Goal: Communication & Community: Answer question/provide support

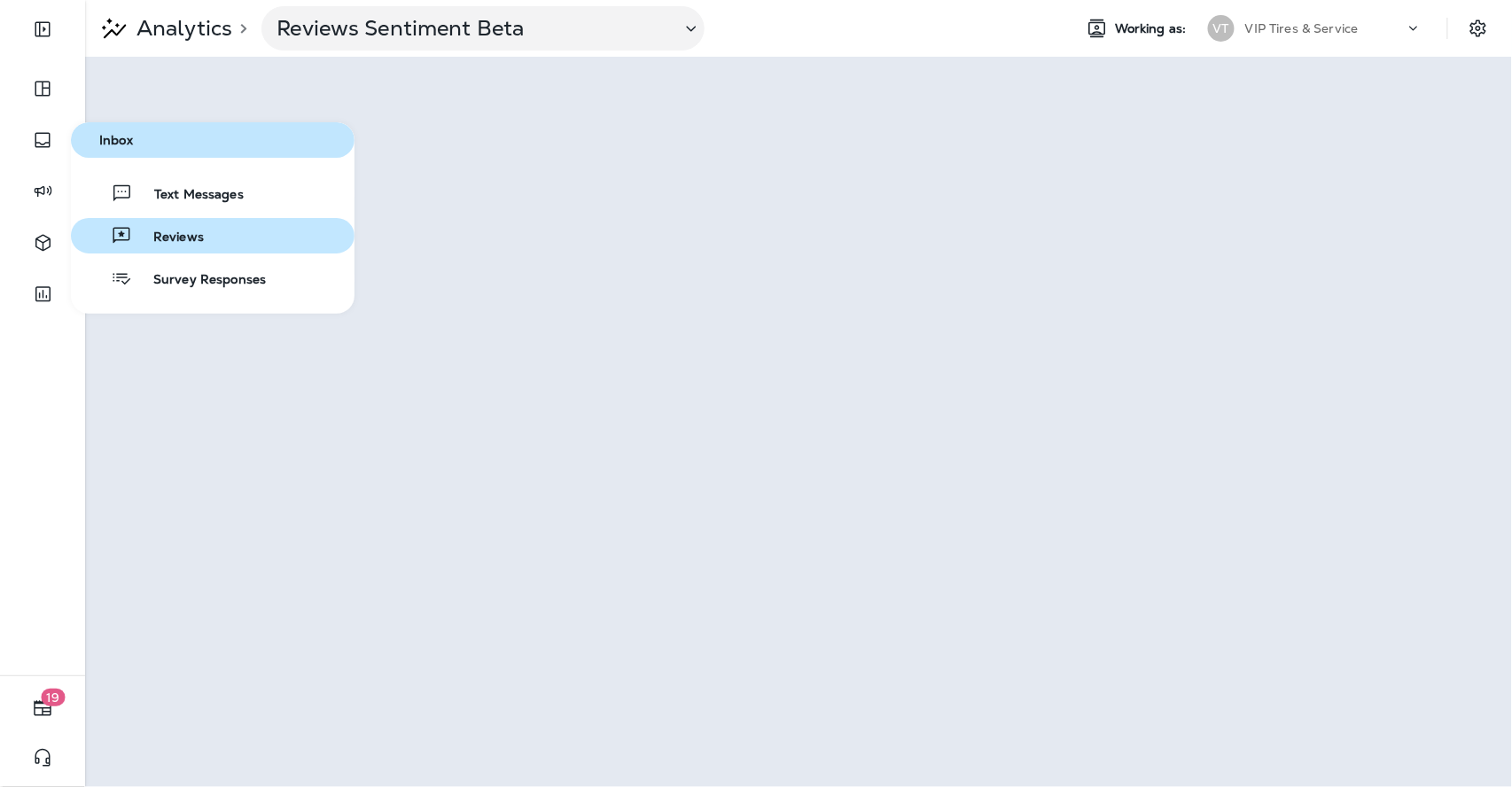
click at [158, 225] on div "Reviews" at bounding box center [140, 236] width 125 height 22
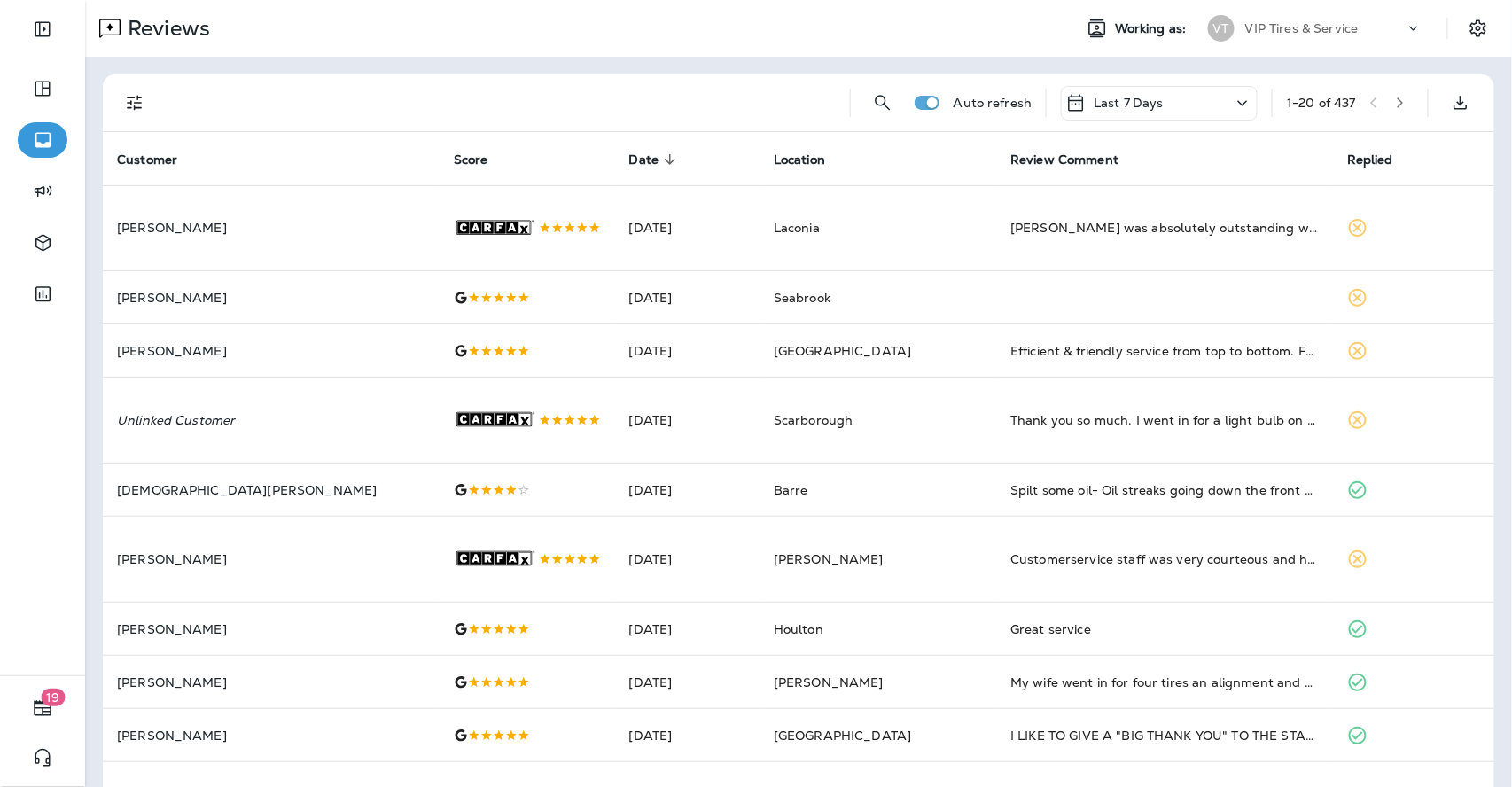
click at [129, 97] on icon "Filters" at bounding box center [135, 103] width 22 height 22
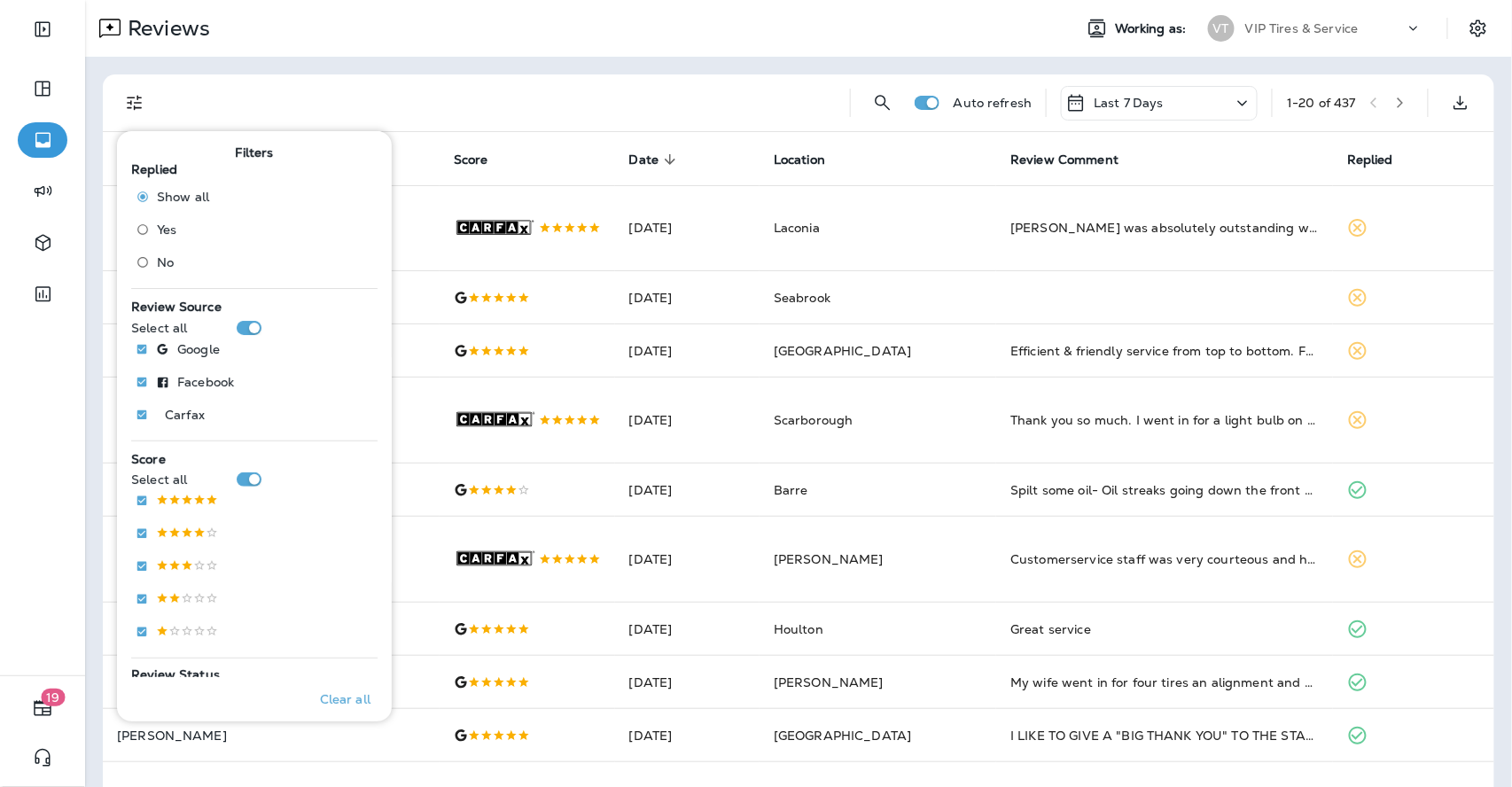
click at [171, 259] on span "No" at bounding box center [165, 263] width 17 height 14
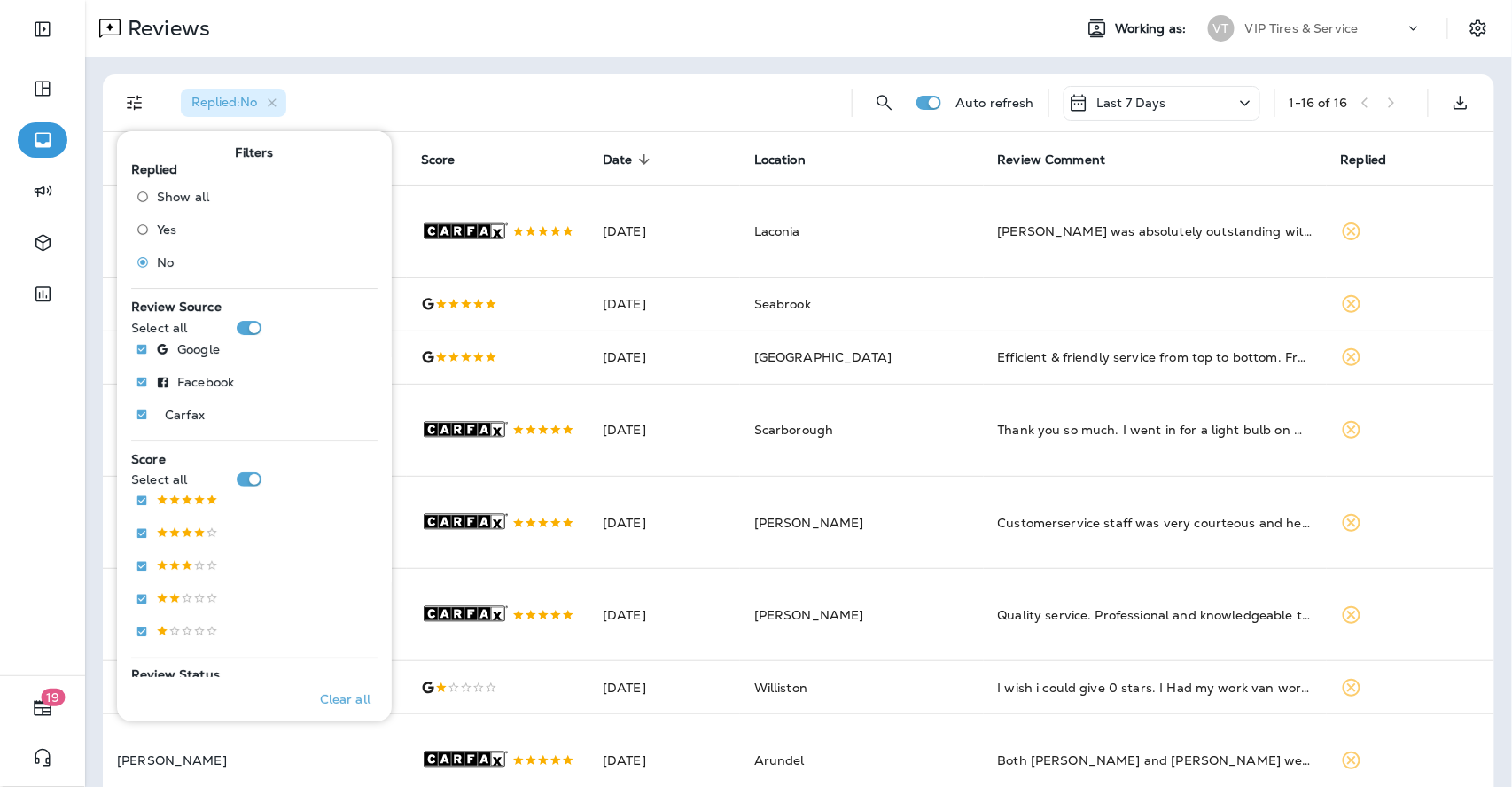
click at [640, 97] on div "Replied : No" at bounding box center [502, 103] width 671 height 57
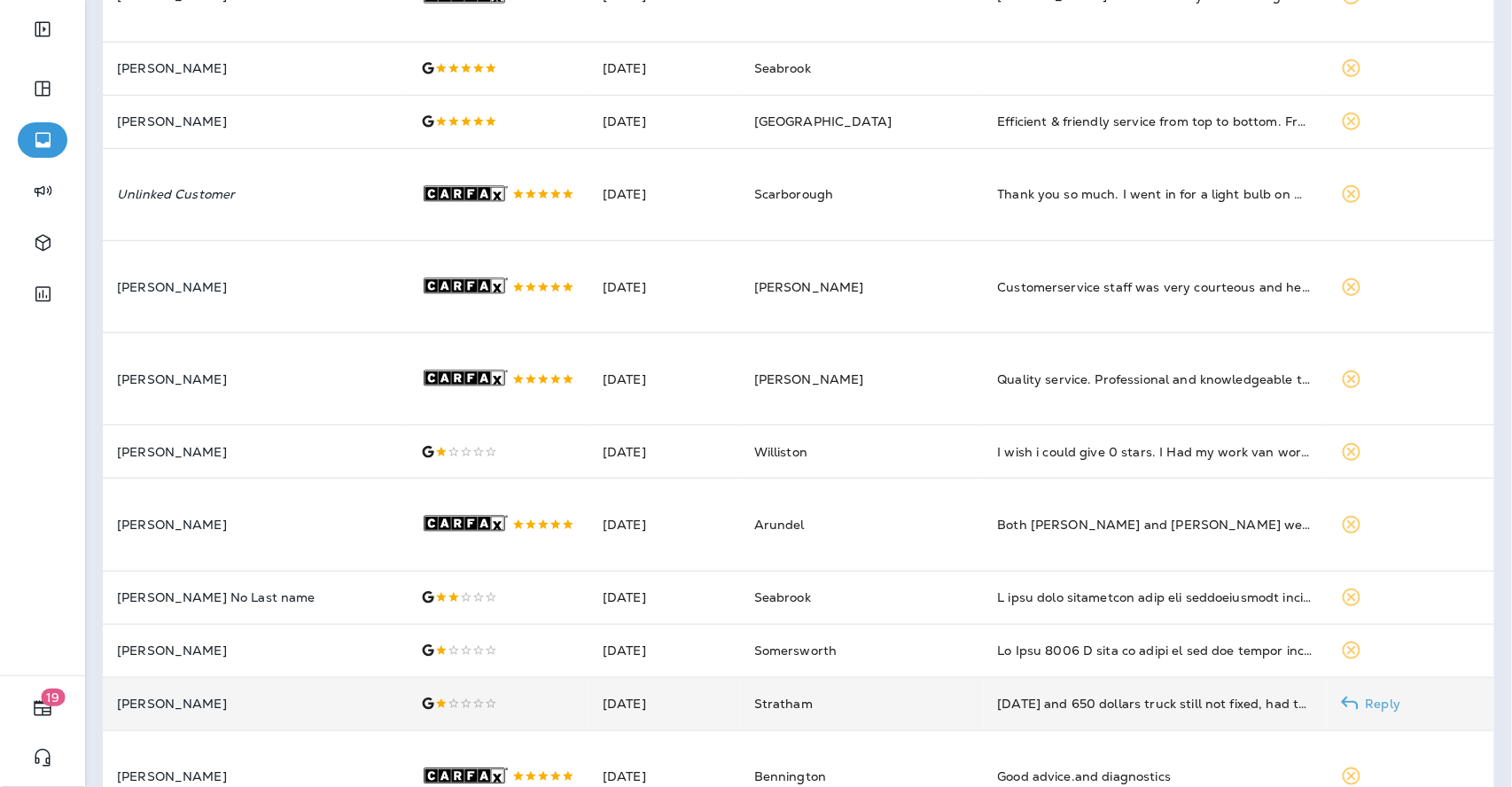
scroll to position [220, 0]
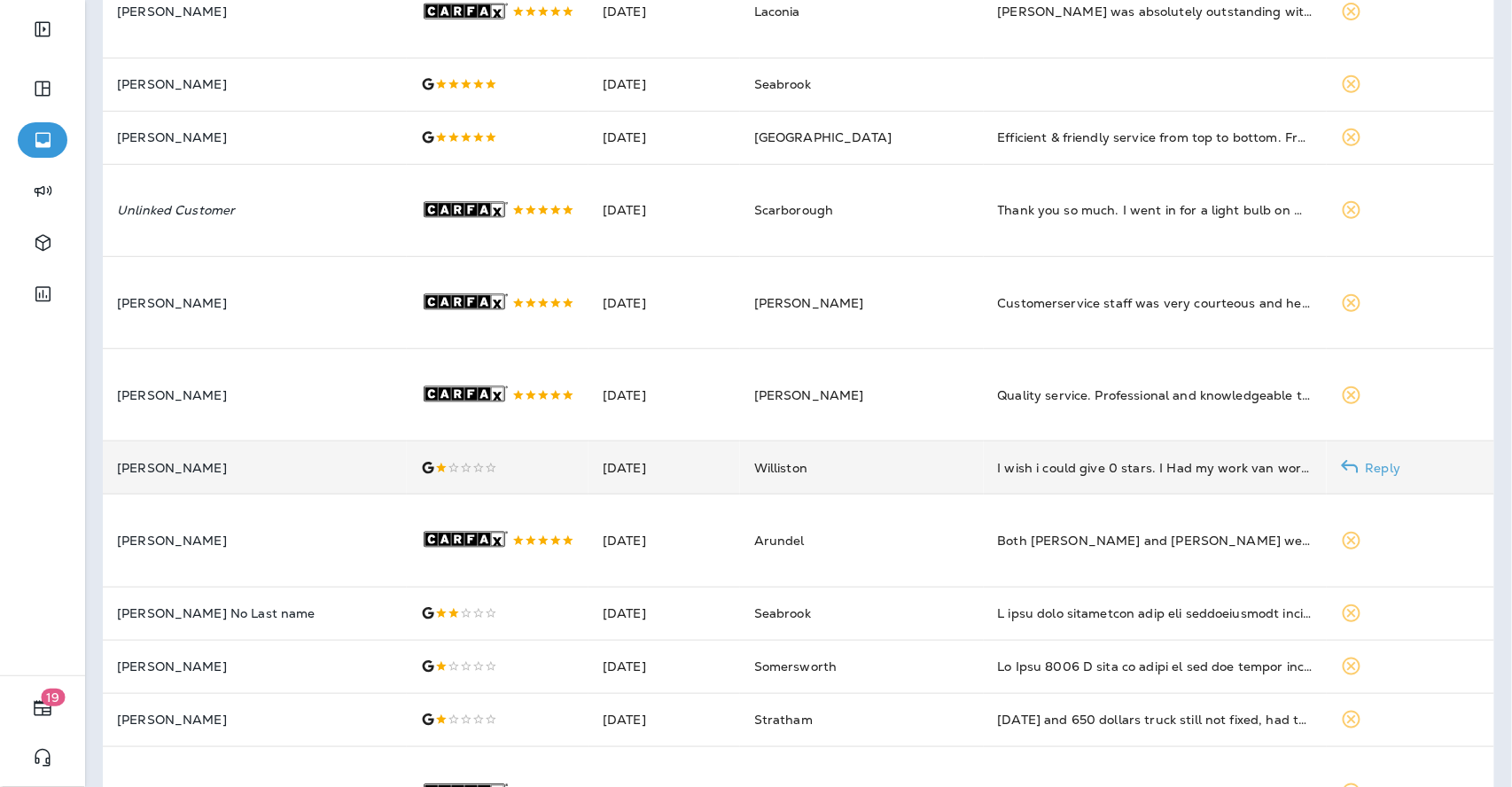
click at [680, 495] on td "[DATE]" at bounding box center [664, 468] width 152 height 53
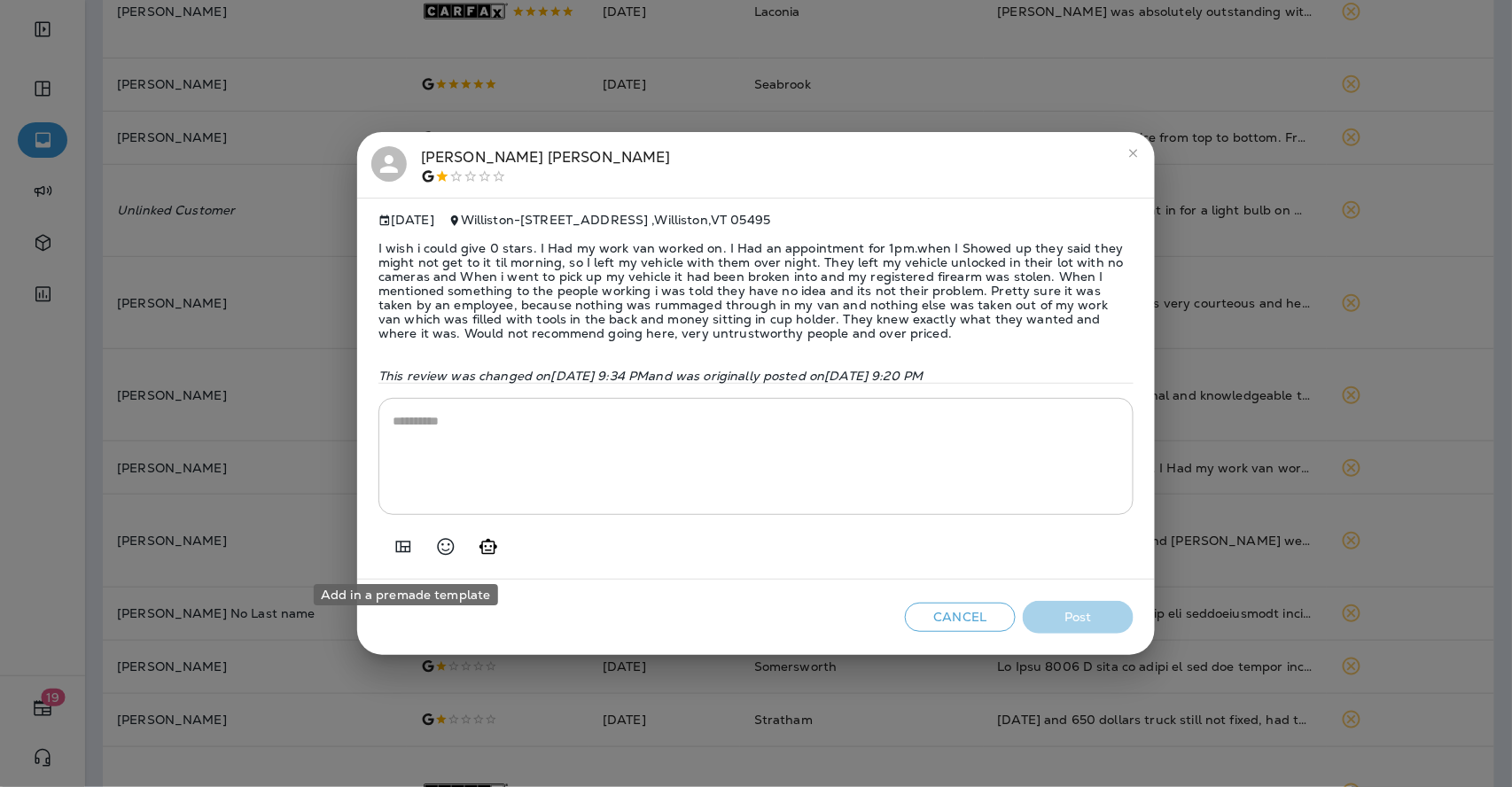
click at [422, 537] on div at bounding box center [755, 540] width 755 height 50
click at [412, 552] on icon "Add in a premade template" at bounding box center [403, 547] width 22 height 22
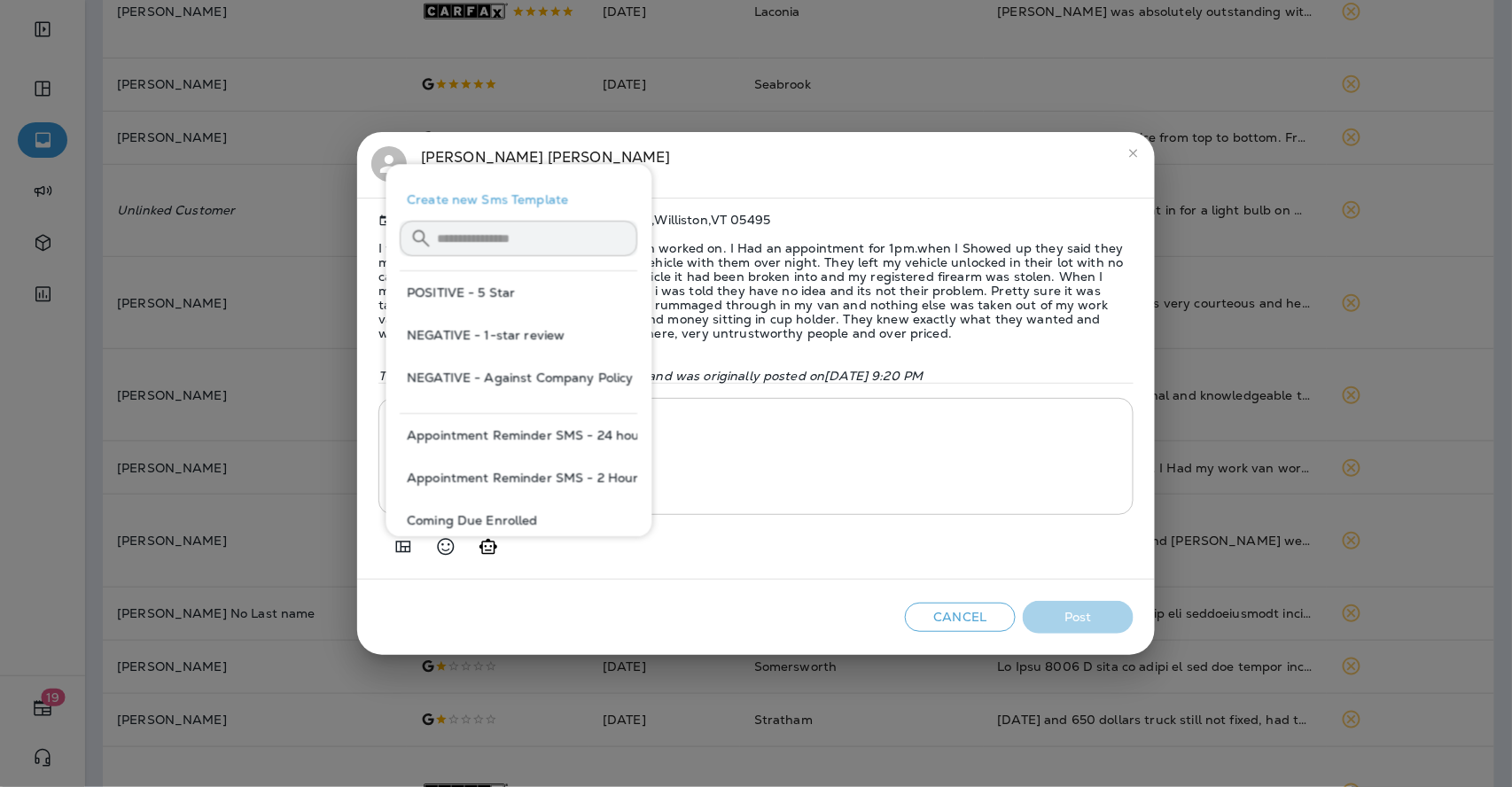
click at [483, 335] on button "NEGATIVE - 1-star review" at bounding box center [519, 335] width 237 height 42
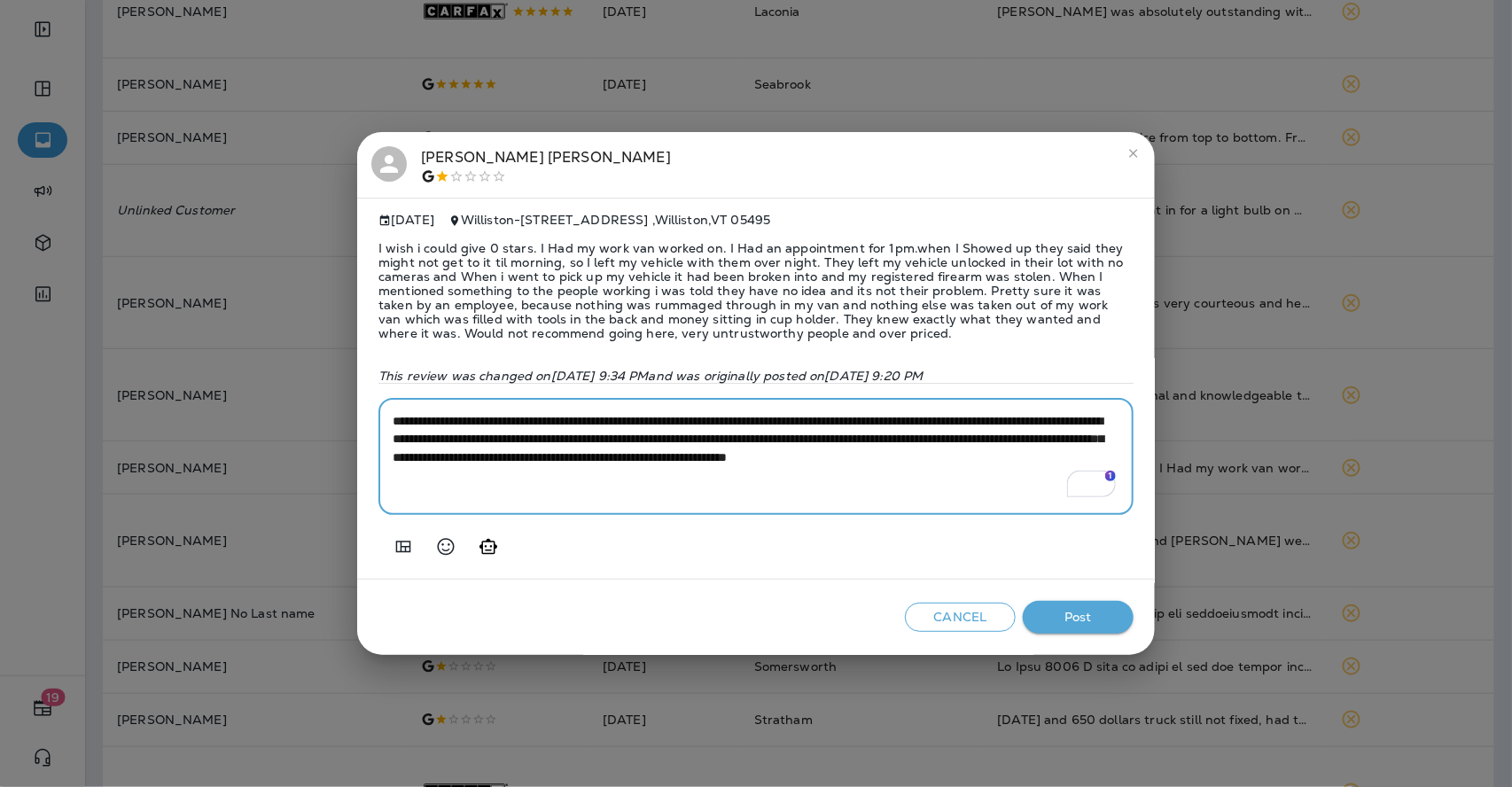
drag, startPoint x: 876, startPoint y: 448, endPoint x: 501, endPoint y: 464, distance: 375.3
click at [501, 464] on textarea "**********" at bounding box center [755, 457] width 726 height 88
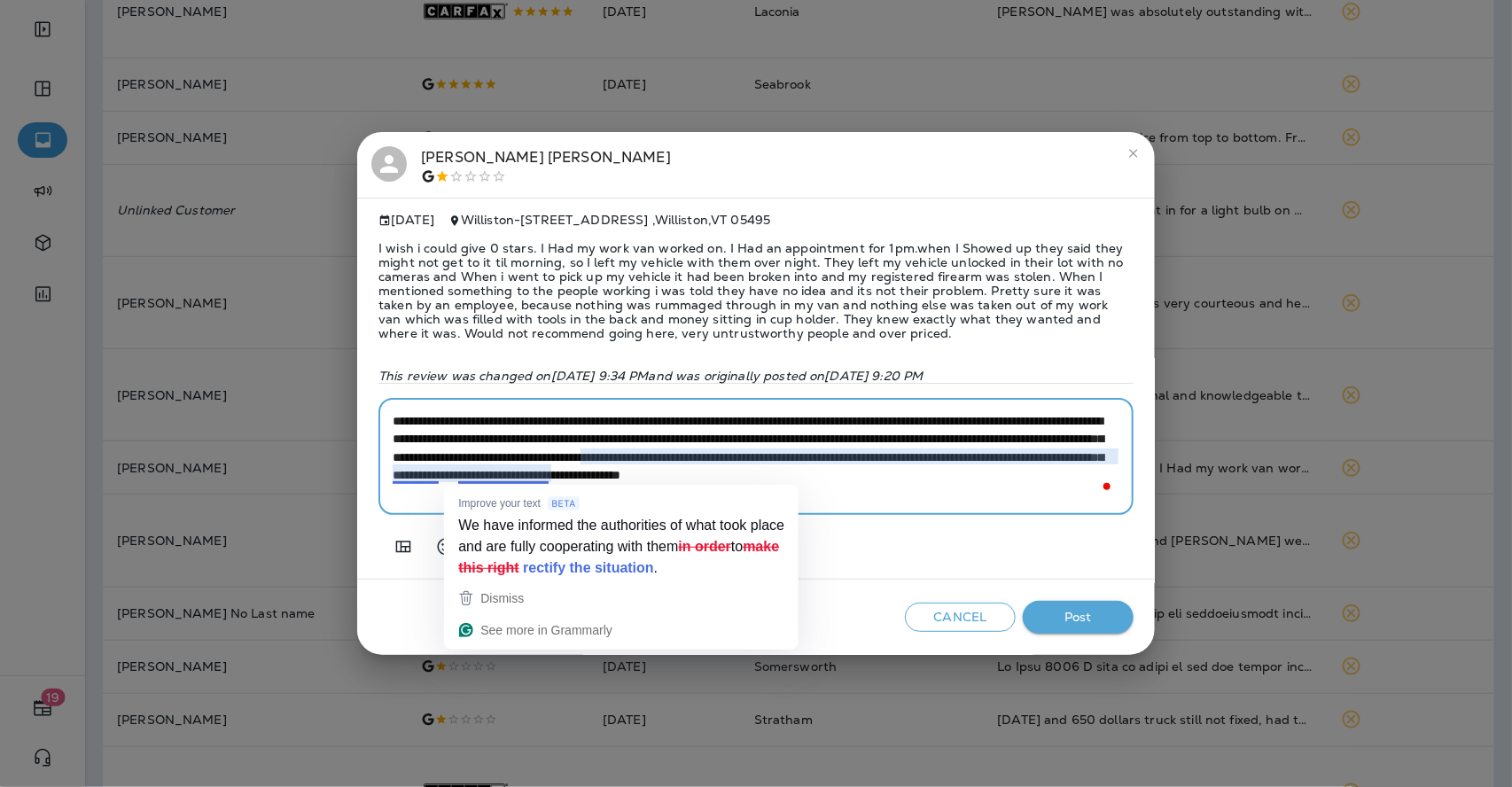
drag, startPoint x: 549, startPoint y: 470, endPoint x: 383, endPoint y: 472, distance: 166.0
click at [383, 472] on div "**********" at bounding box center [755, 457] width 755 height 117
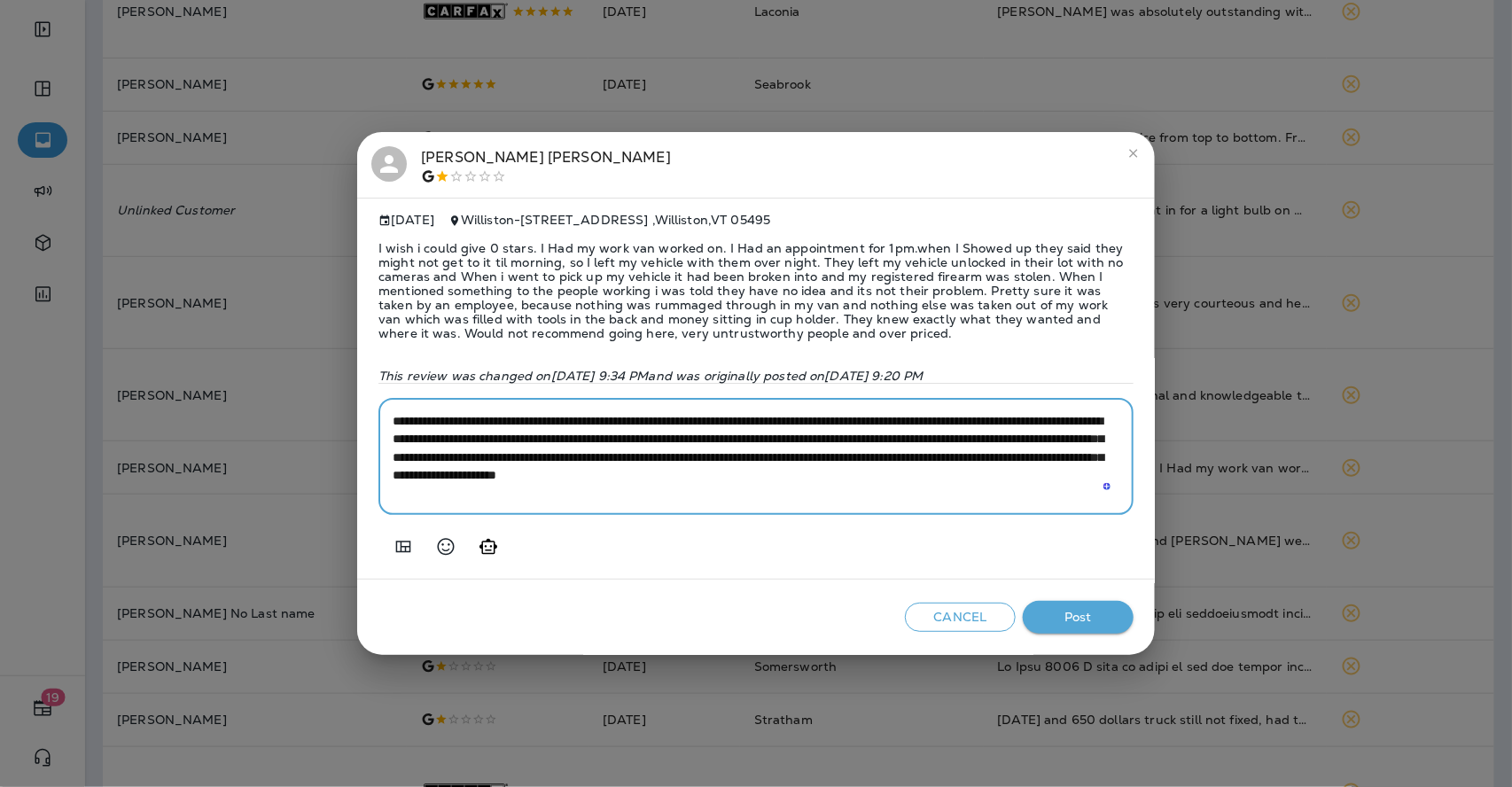
drag, startPoint x: 520, startPoint y: 495, endPoint x: 736, endPoint y: 494, distance: 216.0
click at [736, 494] on textarea "**********" at bounding box center [755, 457] width 726 height 88
type textarea "**********"
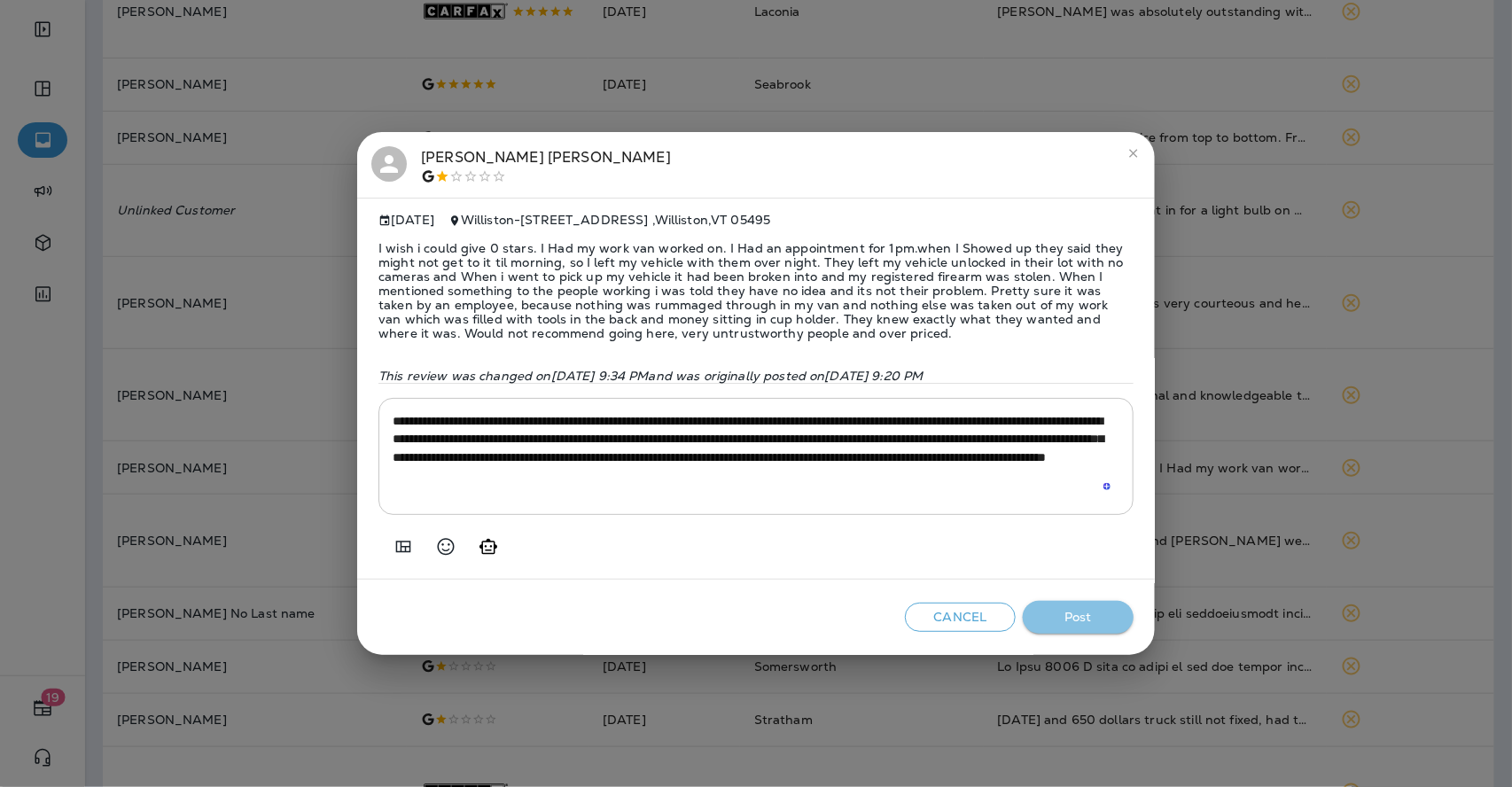
click at [1117, 619] on button "Post" at bounding box center [1077, 617] width 111 height 32
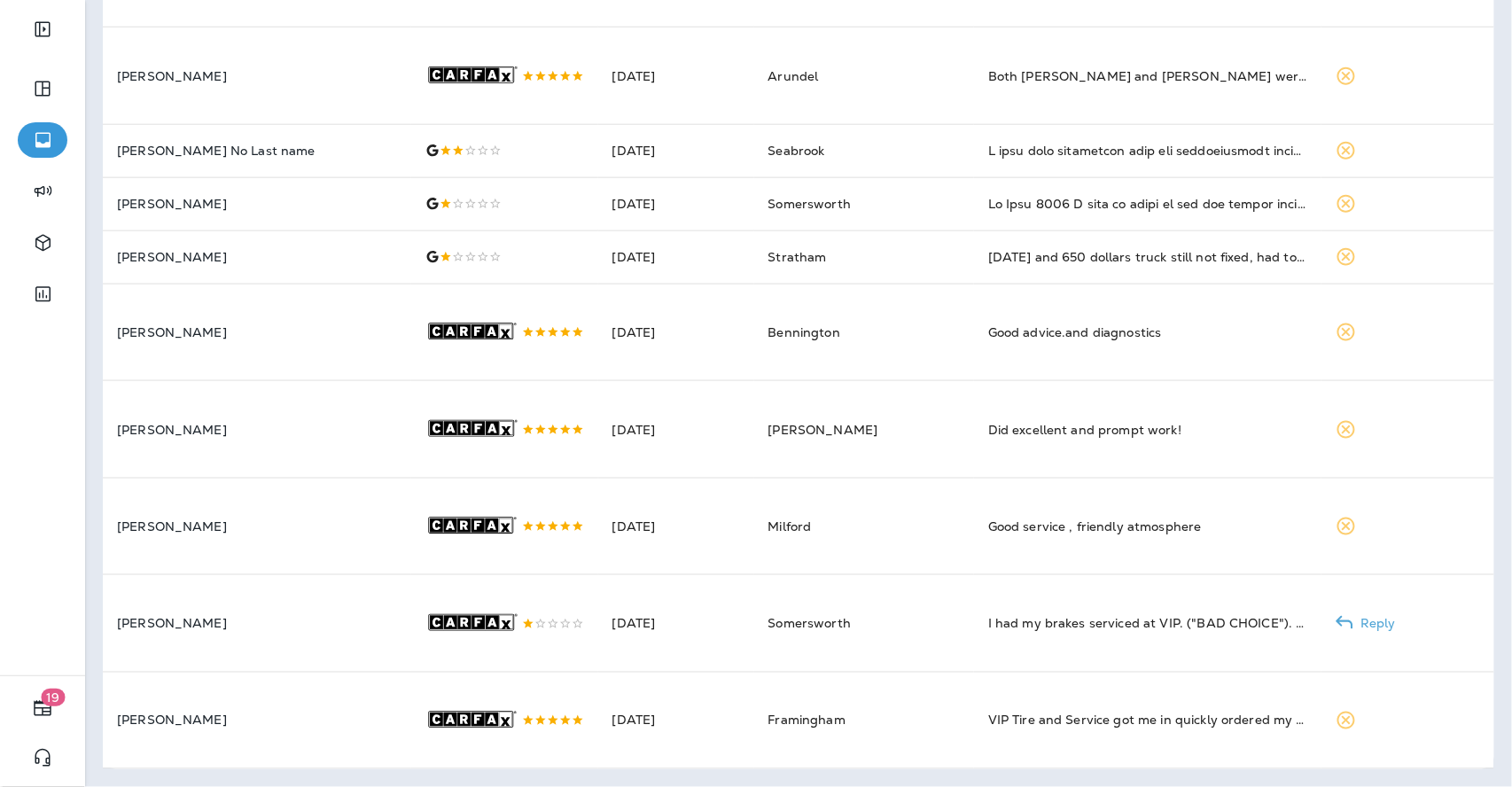
scroll to position [705, 0]
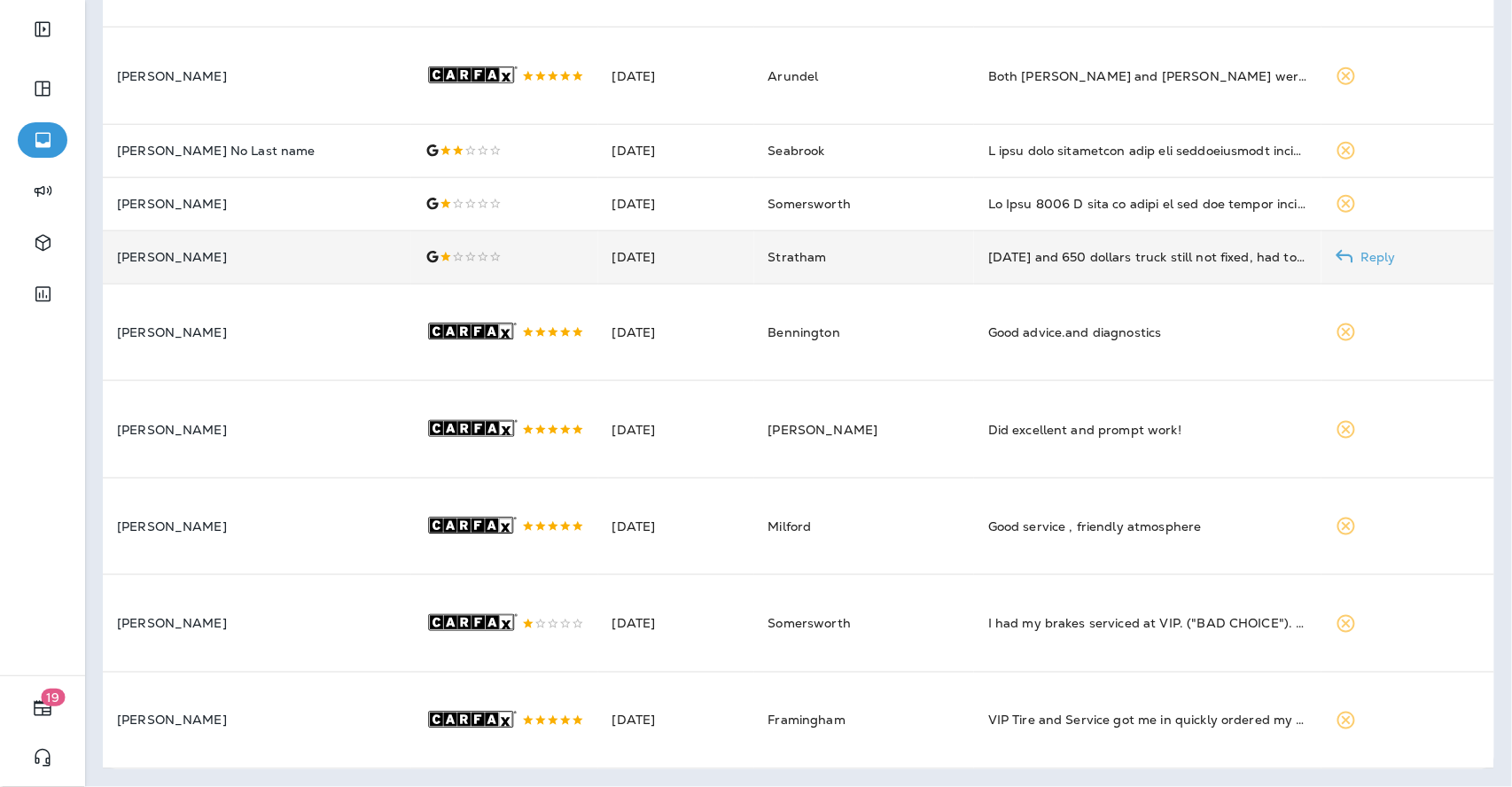
click at [810, 230] on td "Stratham" at bounding box center [864, 256] width 220 height 53
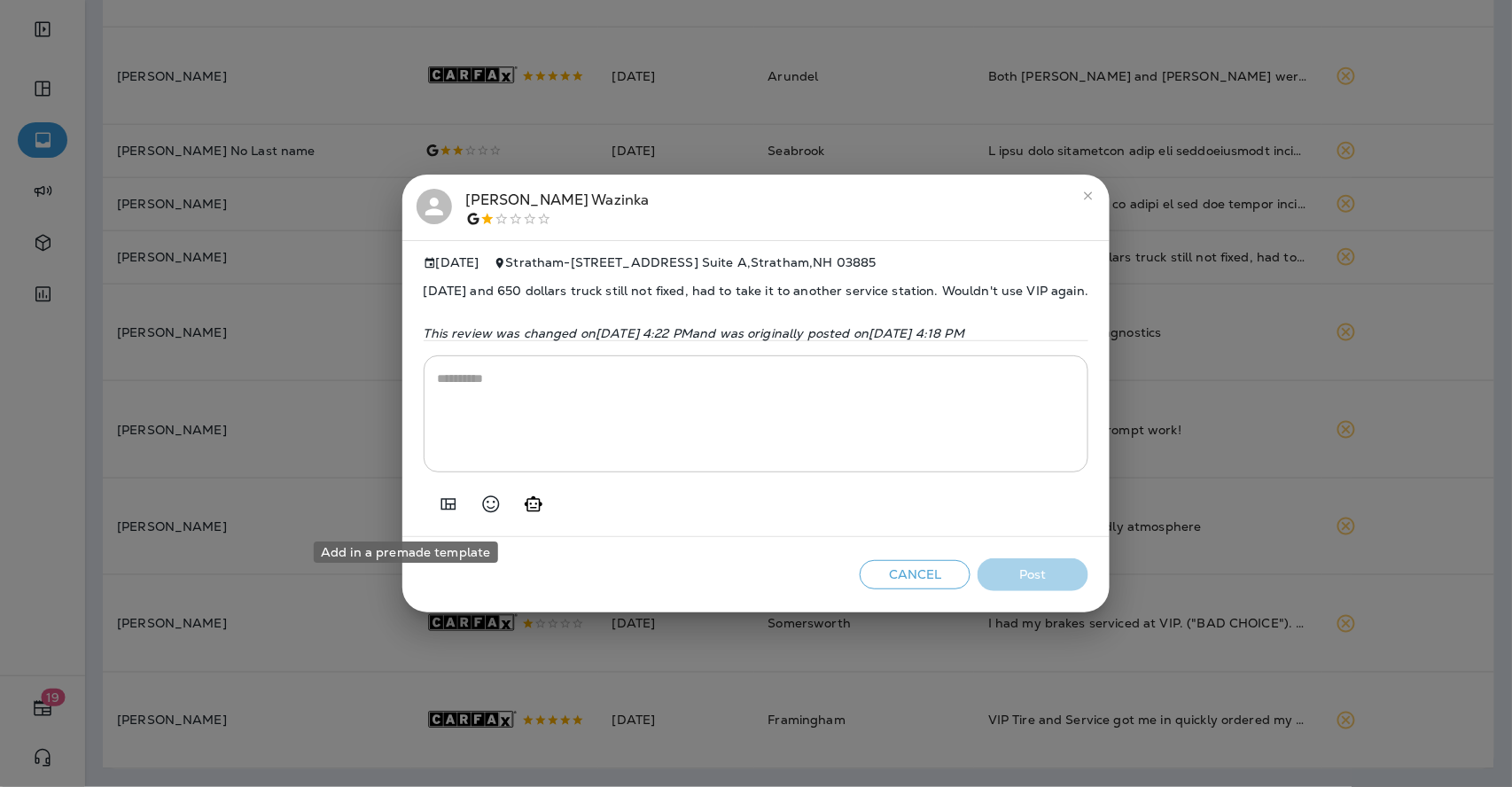
click at [438, 515] on icon "Add in a premade template" at bounding box center [448, 505] width 22 height 22
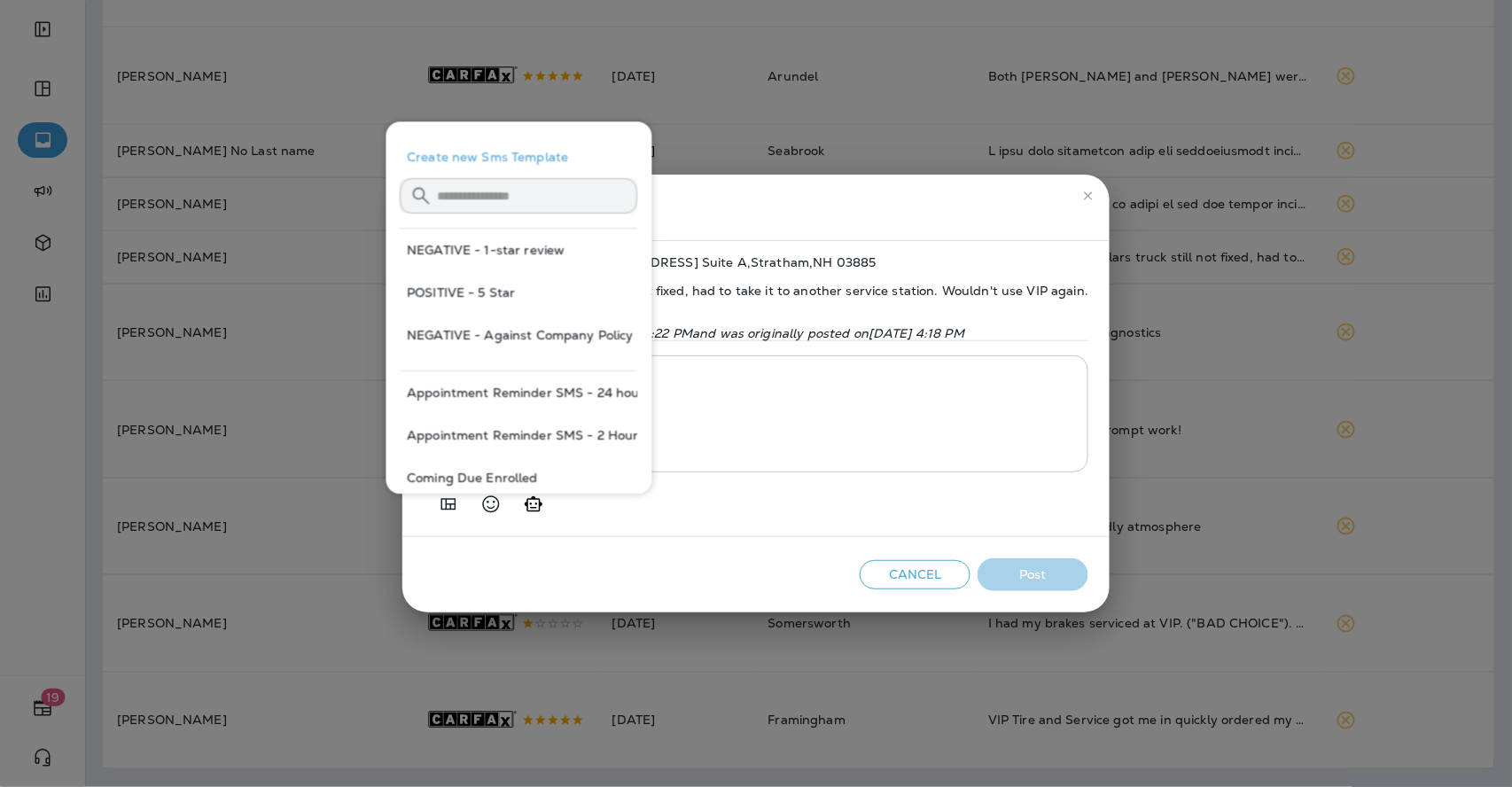
click at [535, 249] on button "NEGATIVE - 1-star review" at bounding box center [519, 249] width 237 height 42
type textarea "**********"
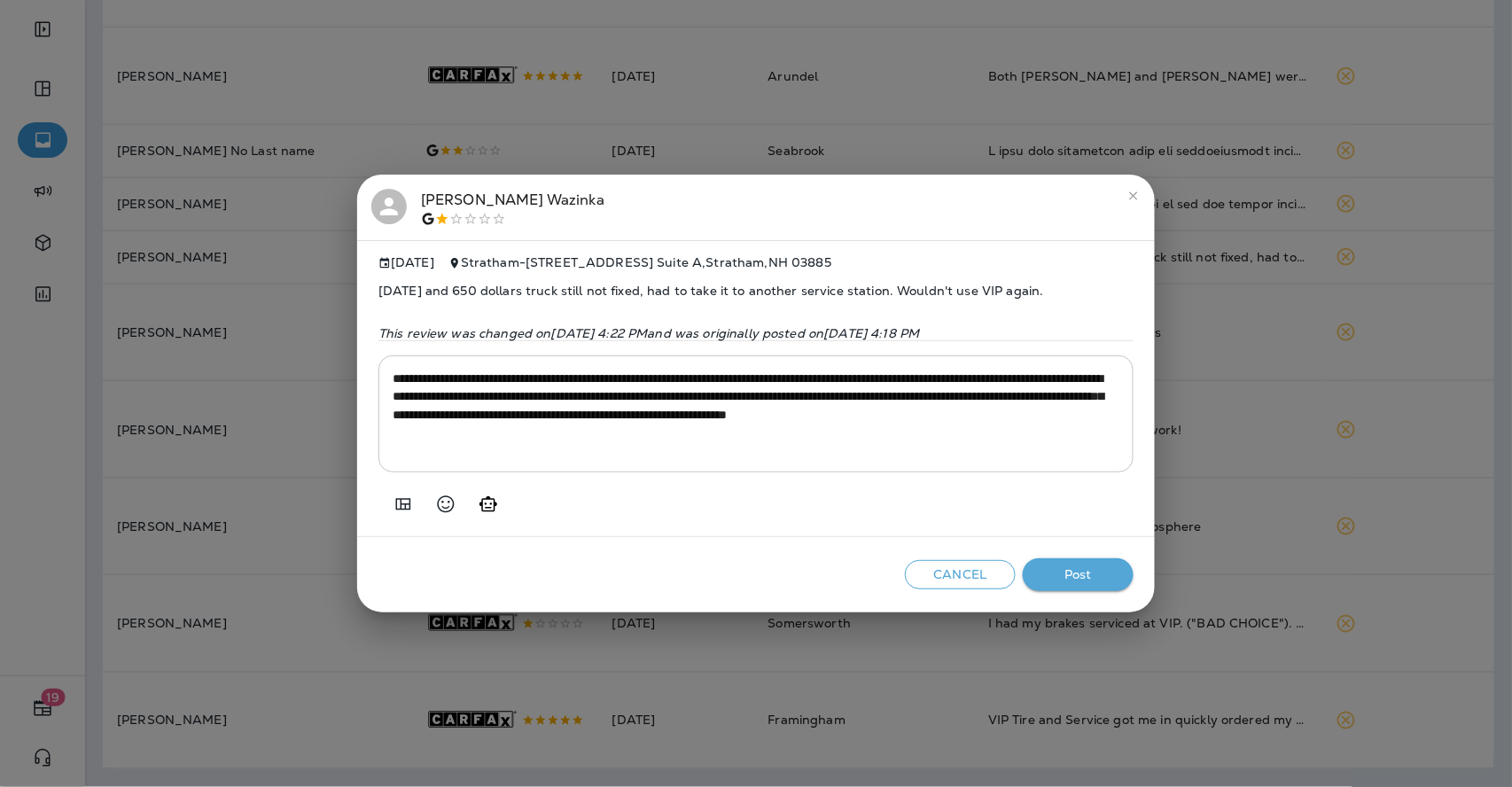
click at [437, 286] on span "[DATE] and 650 dollars truck still not fixed, had to take it to another service…" at bounding box center [755, 291] width 755 height 42
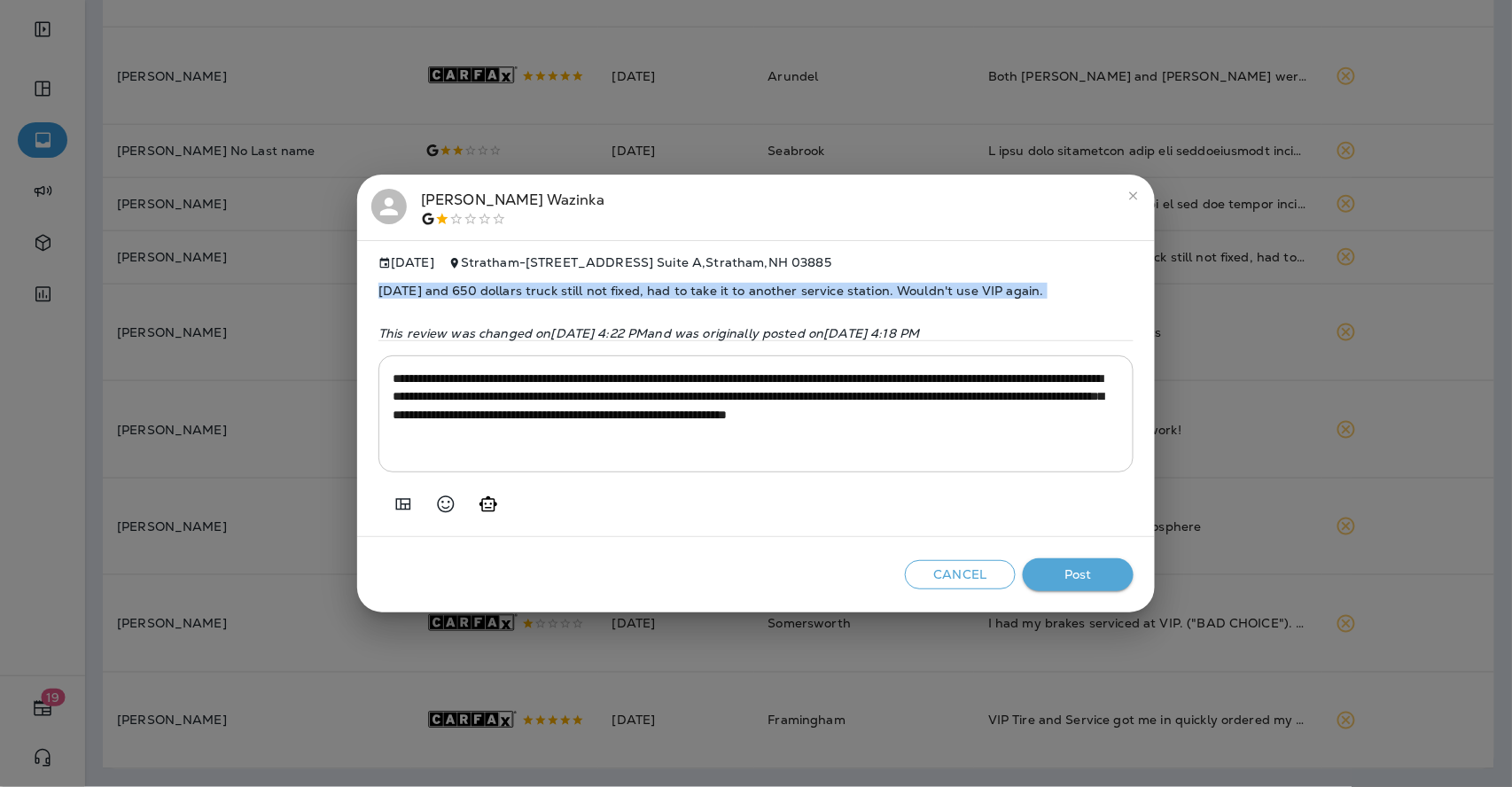
click at [437, 286] on span "[DATE] and 650 dollars truck still not fixed, had to take it to another service…" at bounding box center [755, 291] width 755 height 42
copy span "[DATE] and 650 dollars truck still not fixed, had to take it to another service…"
click at [1094, 587] on button "Post" at bounding box center [1077, 575] width 111 height 32
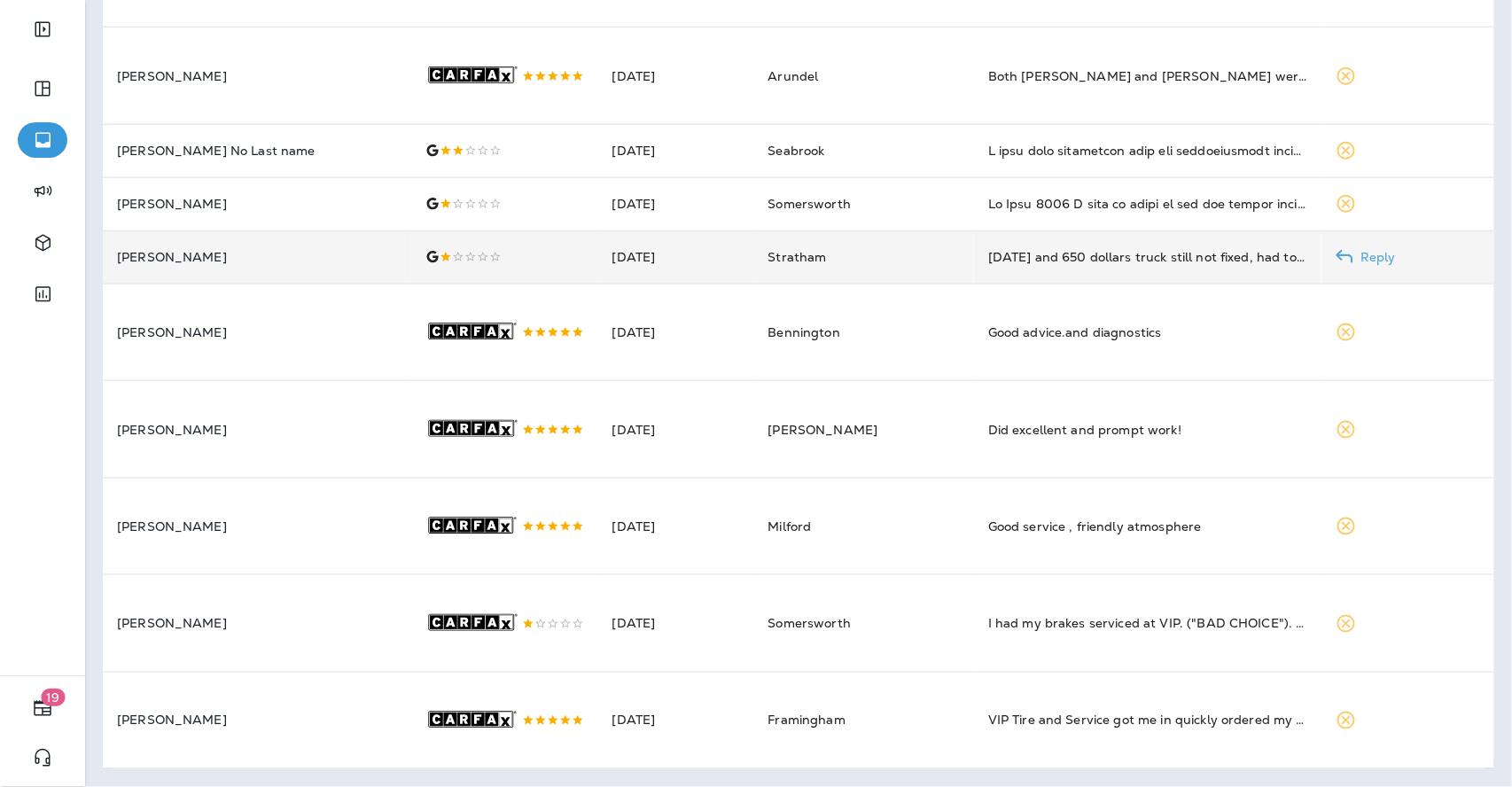
click at [322, 250] on p "[PERSON_NAME]" at bounding box center [257, 257] width 280 height 14
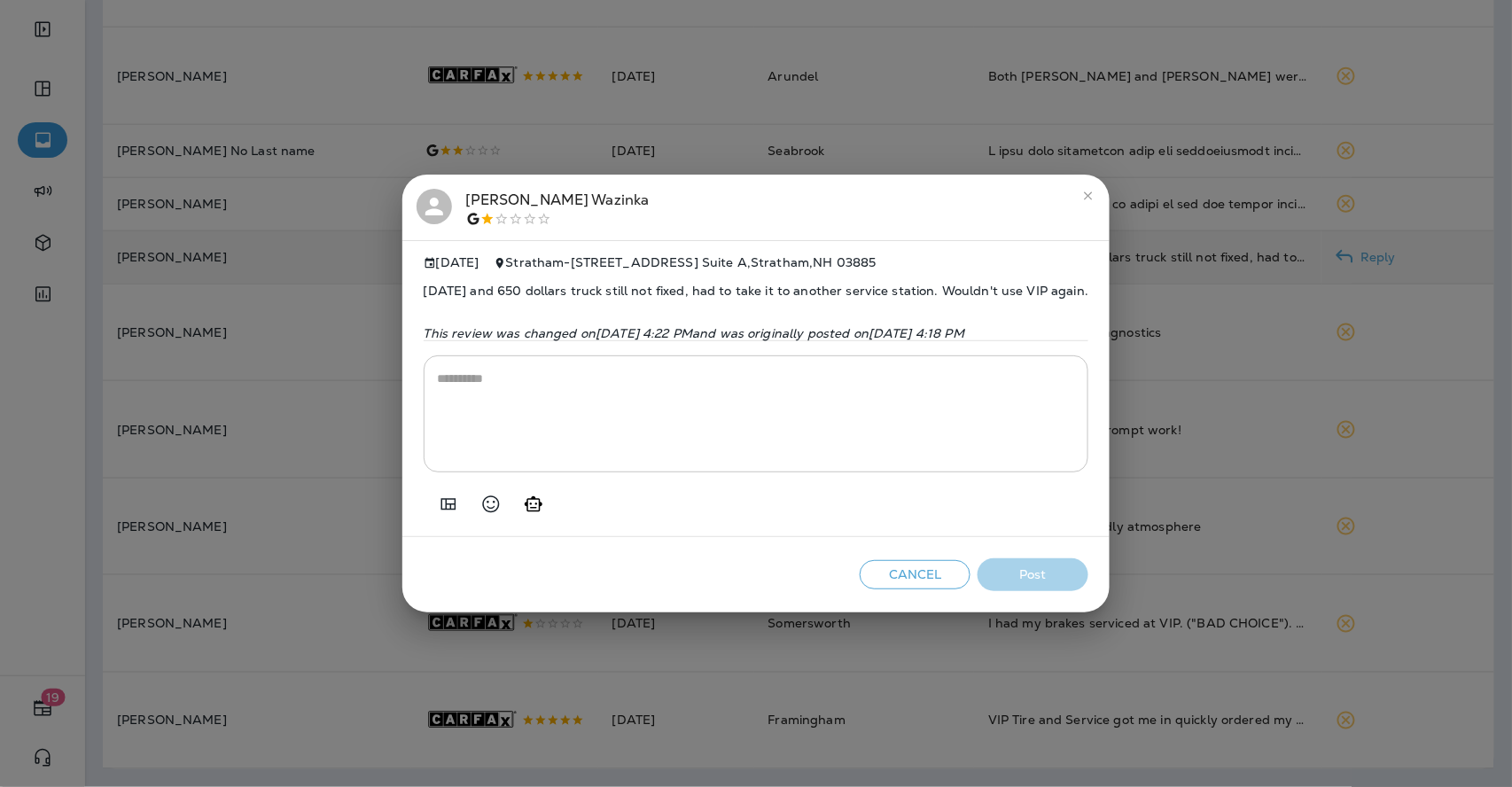
scroll to position [652, 0]
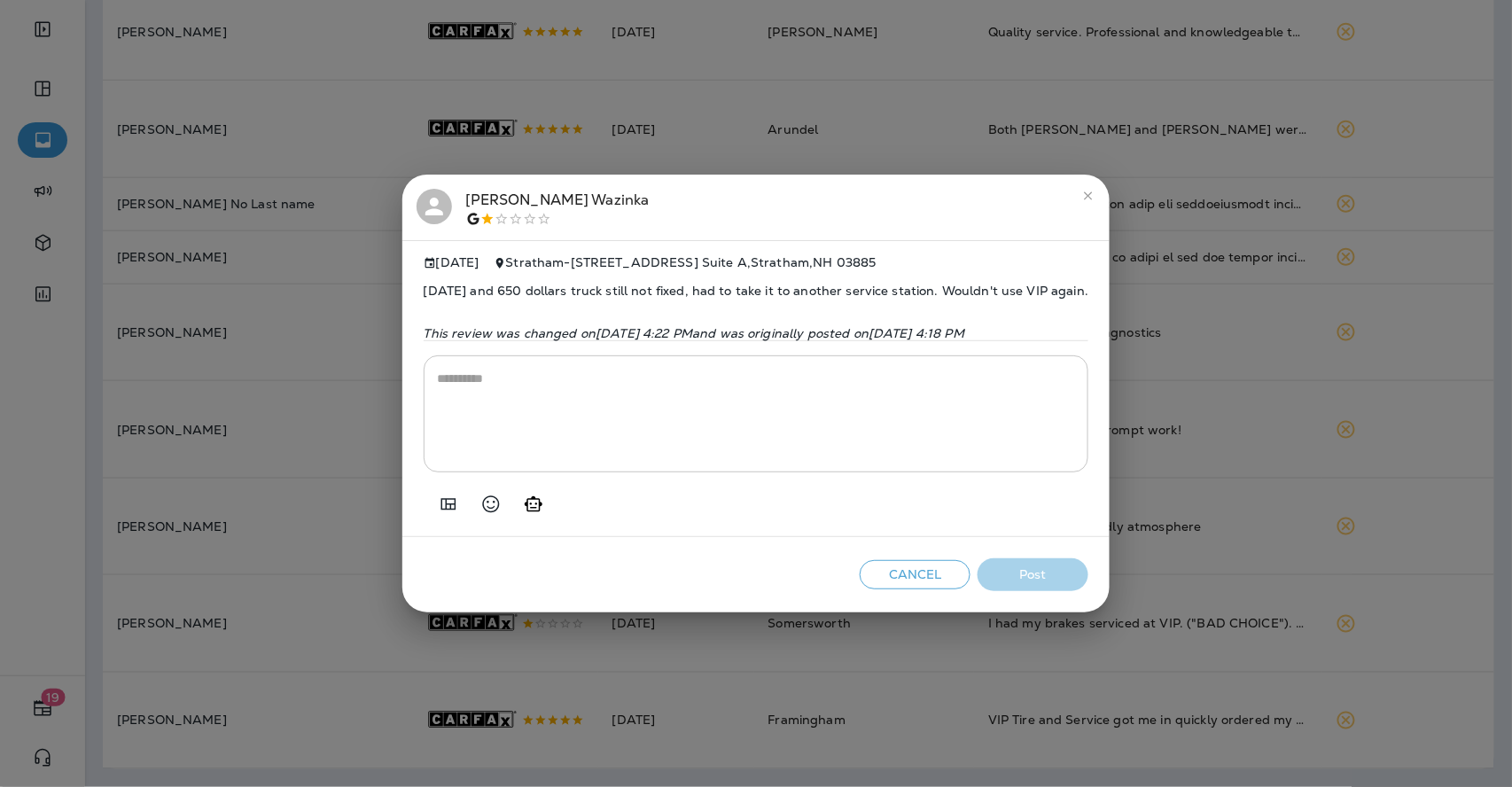
click at [489, 202] on div "[PERSON_NAME]" at bounding box center [558, 207] width 183 height 37
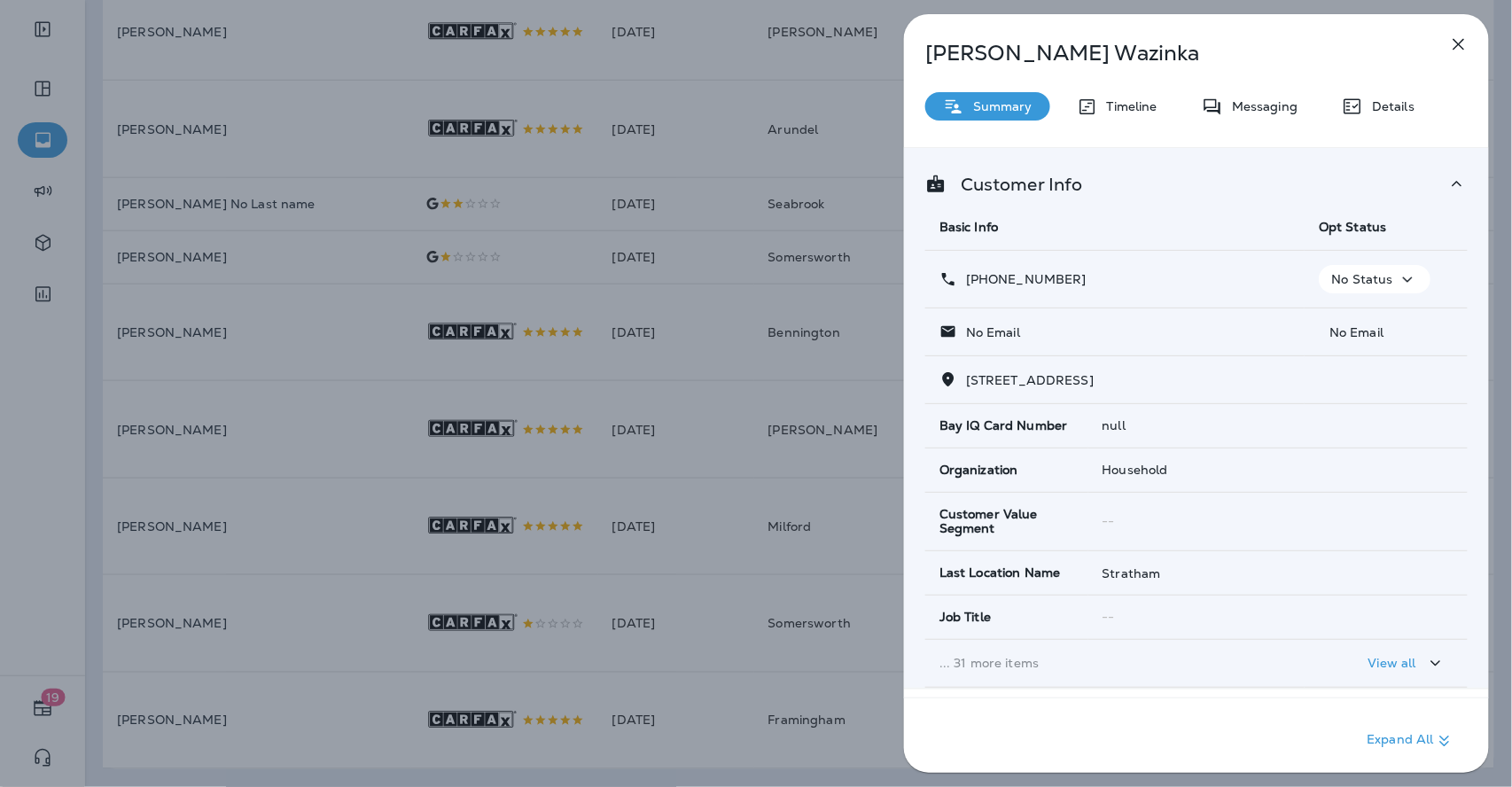
drag, startPoint x: 1069, startPoint y: 285, endPoint x: 1033, endPoint y: 282, distance: 36.1
click at [1033, 282] on p "[PHONE_NUMBER]" at bounding box center [1021, 280] width 129 height 14
drag, startPoint x: 1093, startPoint y: 274, endPoint x: 980, endPoint y: 280, distance: 113.2
click at [980, 280] on div "[PHONE_NUMBER]" at bounding box center [1114, 280] width 351 height 19
copy p "[PHONE_NUMBER]"
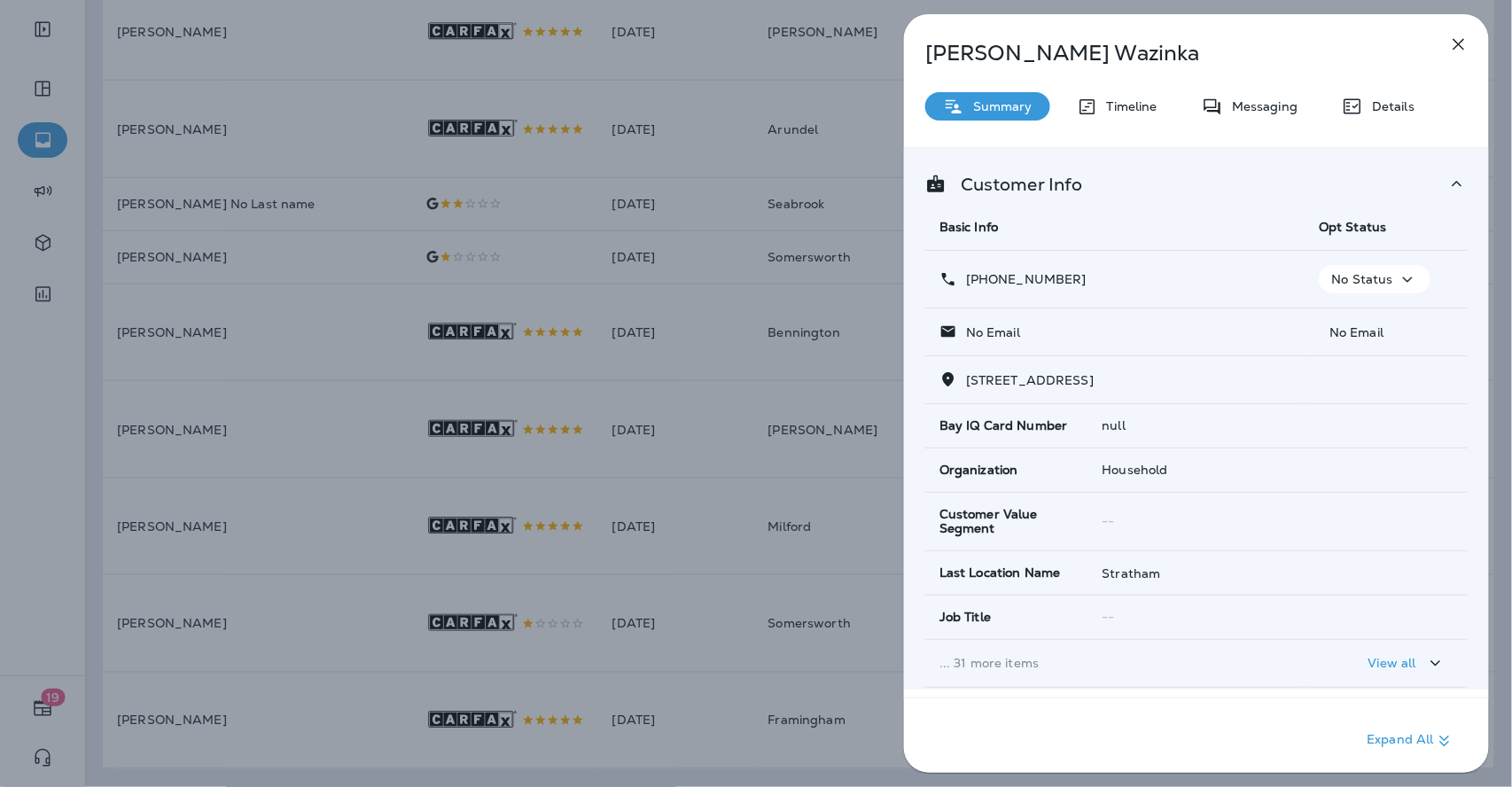
click at [1454, 38] on icon "button" at bounding box center [1459, 44] width 22 height 22
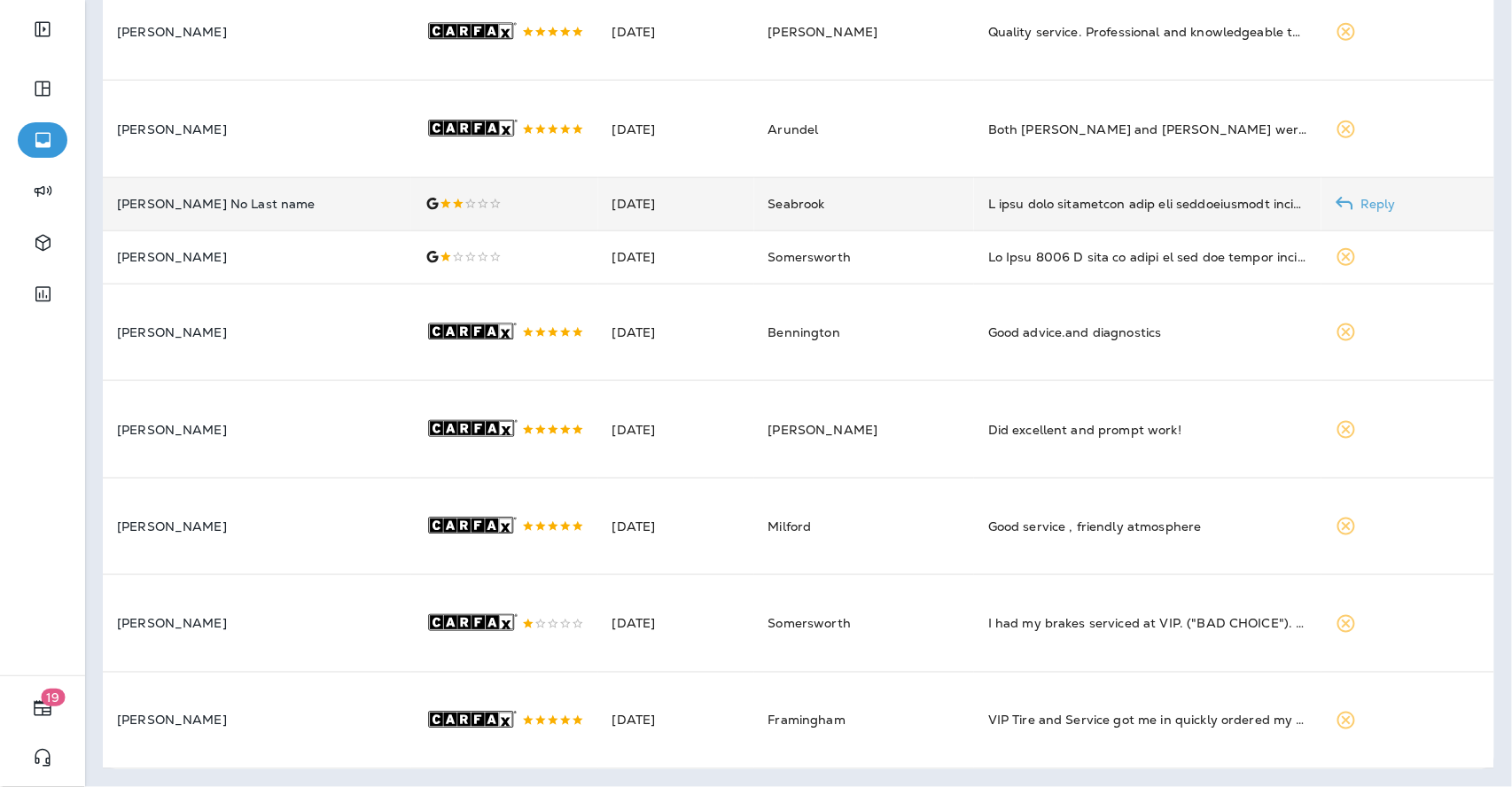
click at [411, 177] on td at bounding box center [504, 203] width 186 height 53
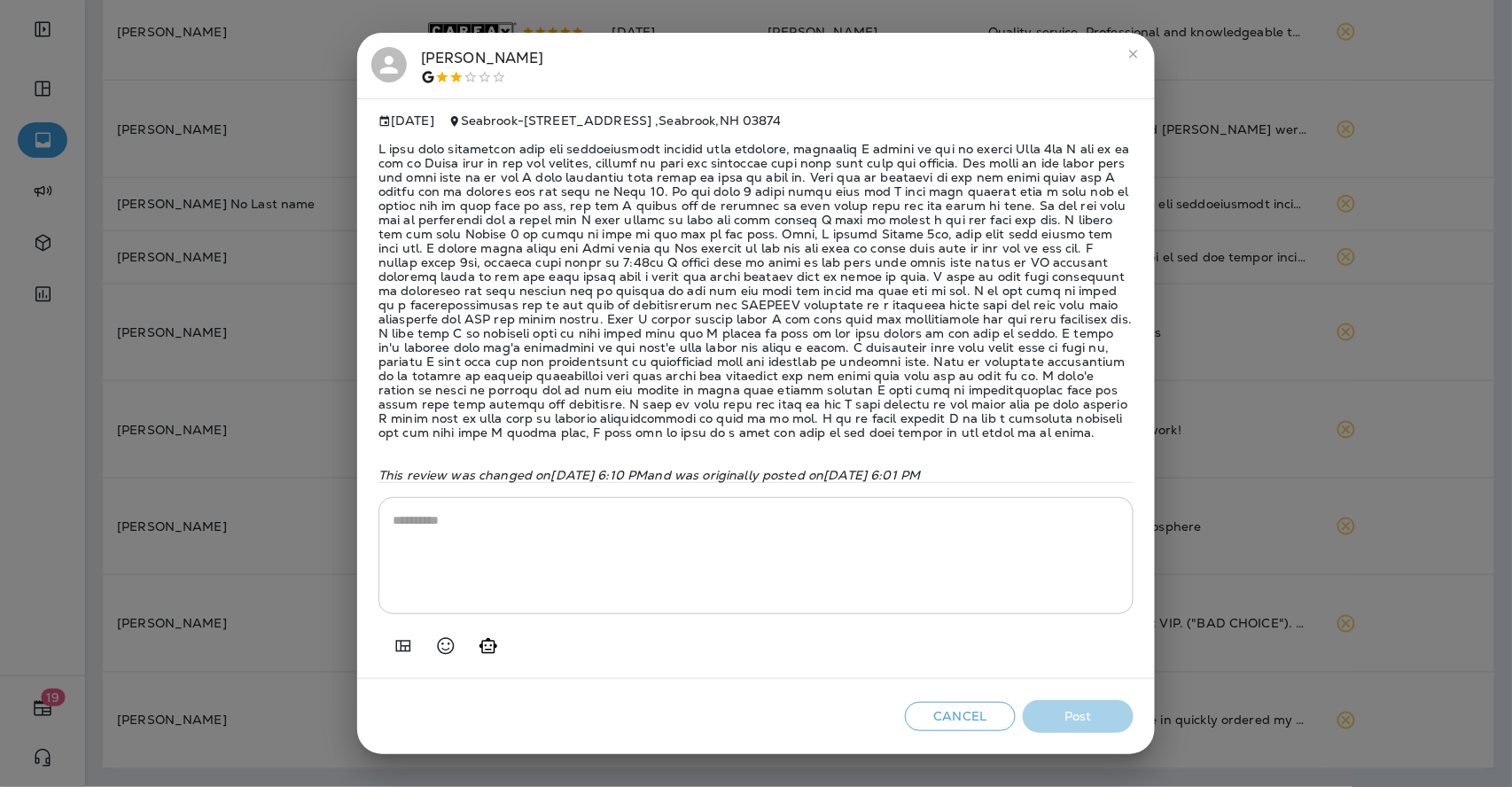
click at [646, 364] on span at bounding box center [755, 290] width 755 height 326
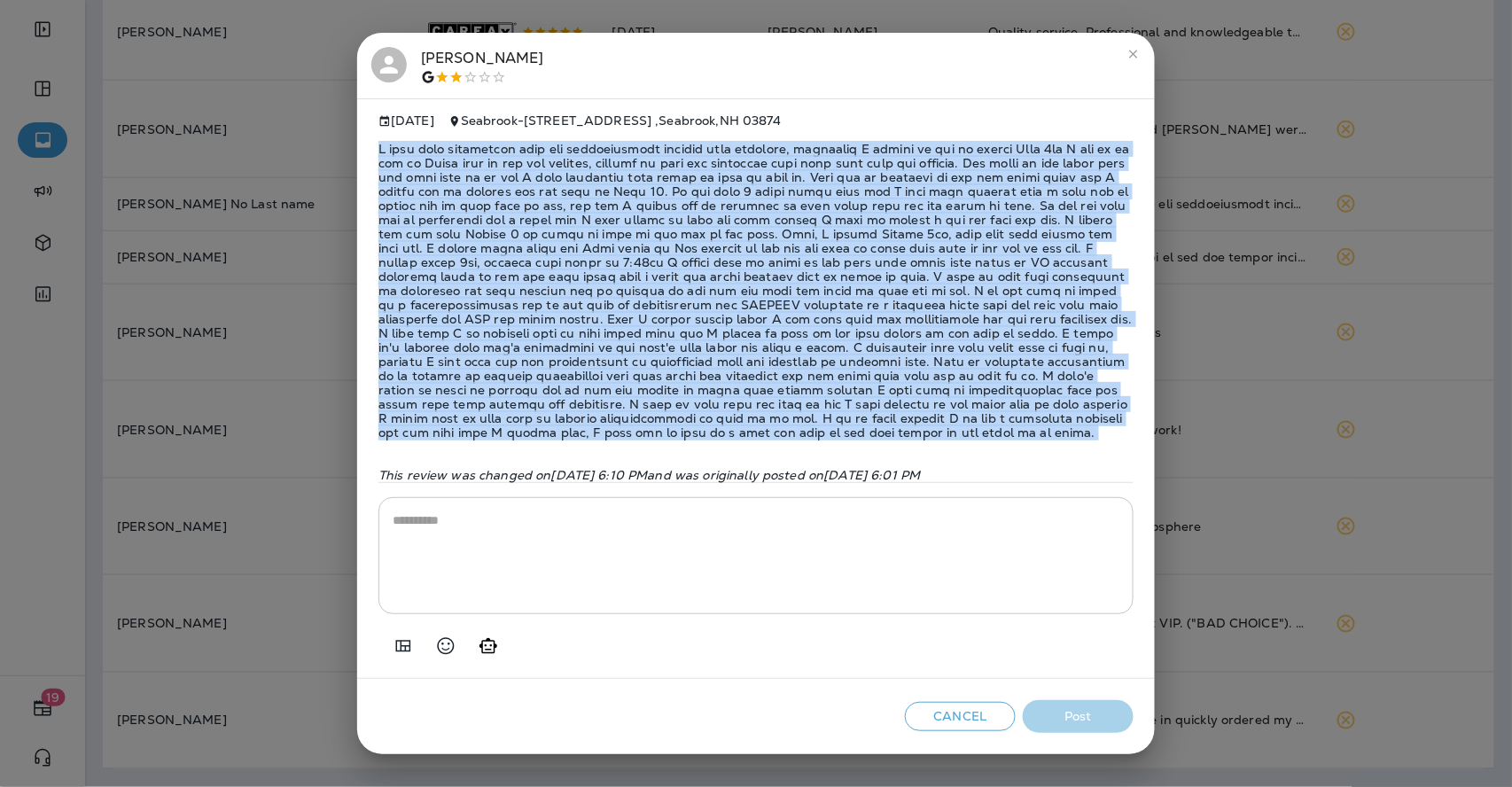
click at [646, 364] on span at bounding box center [755, 290] width 755 height 326
copy span "I feel very frustrated with the communication between this facility, initially …"
click at [407, 657] on icon "Add in a premade template" at bounding box center [403, 646] width 22 height 22
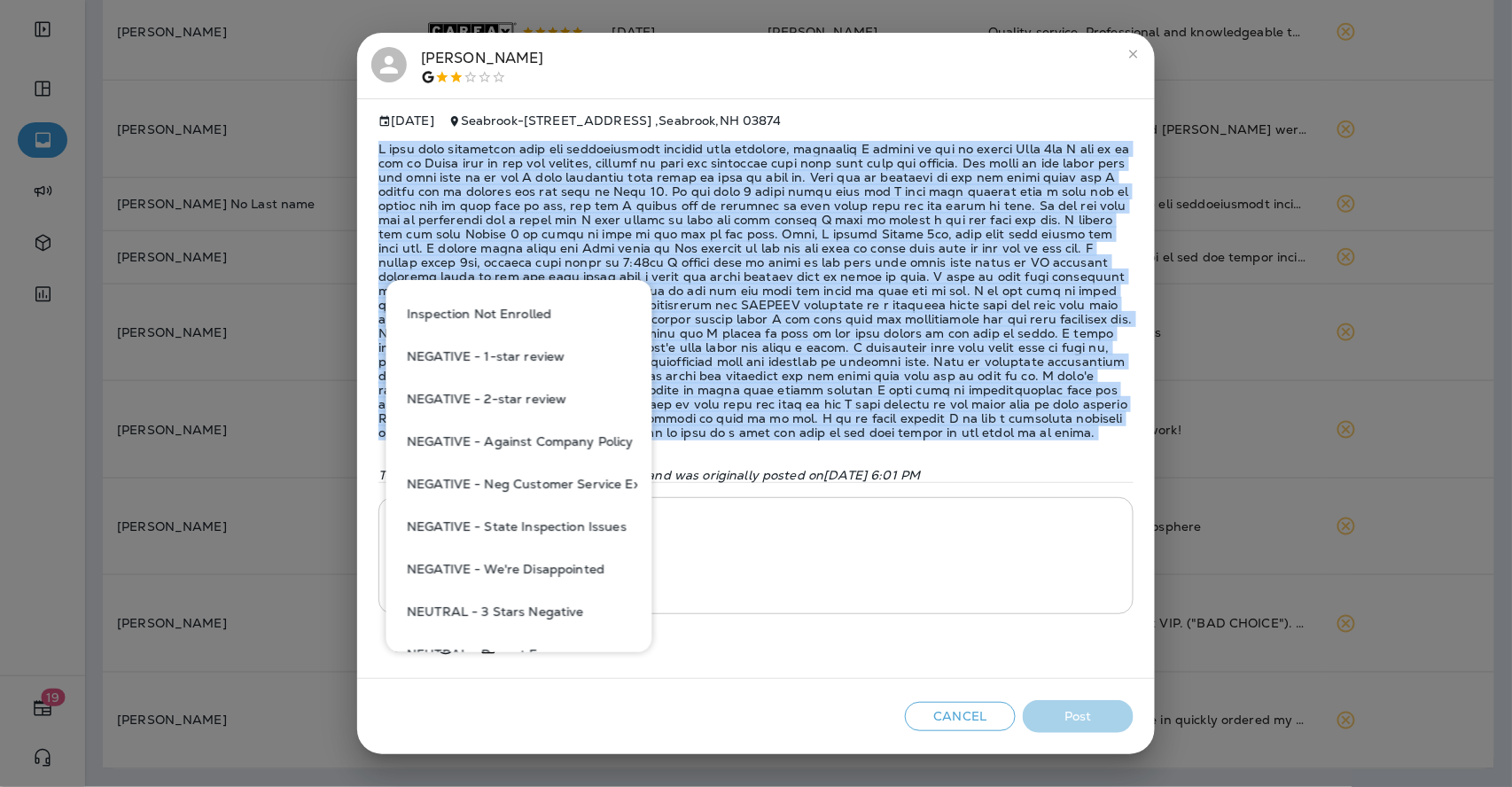
scroll to position [689, 0]
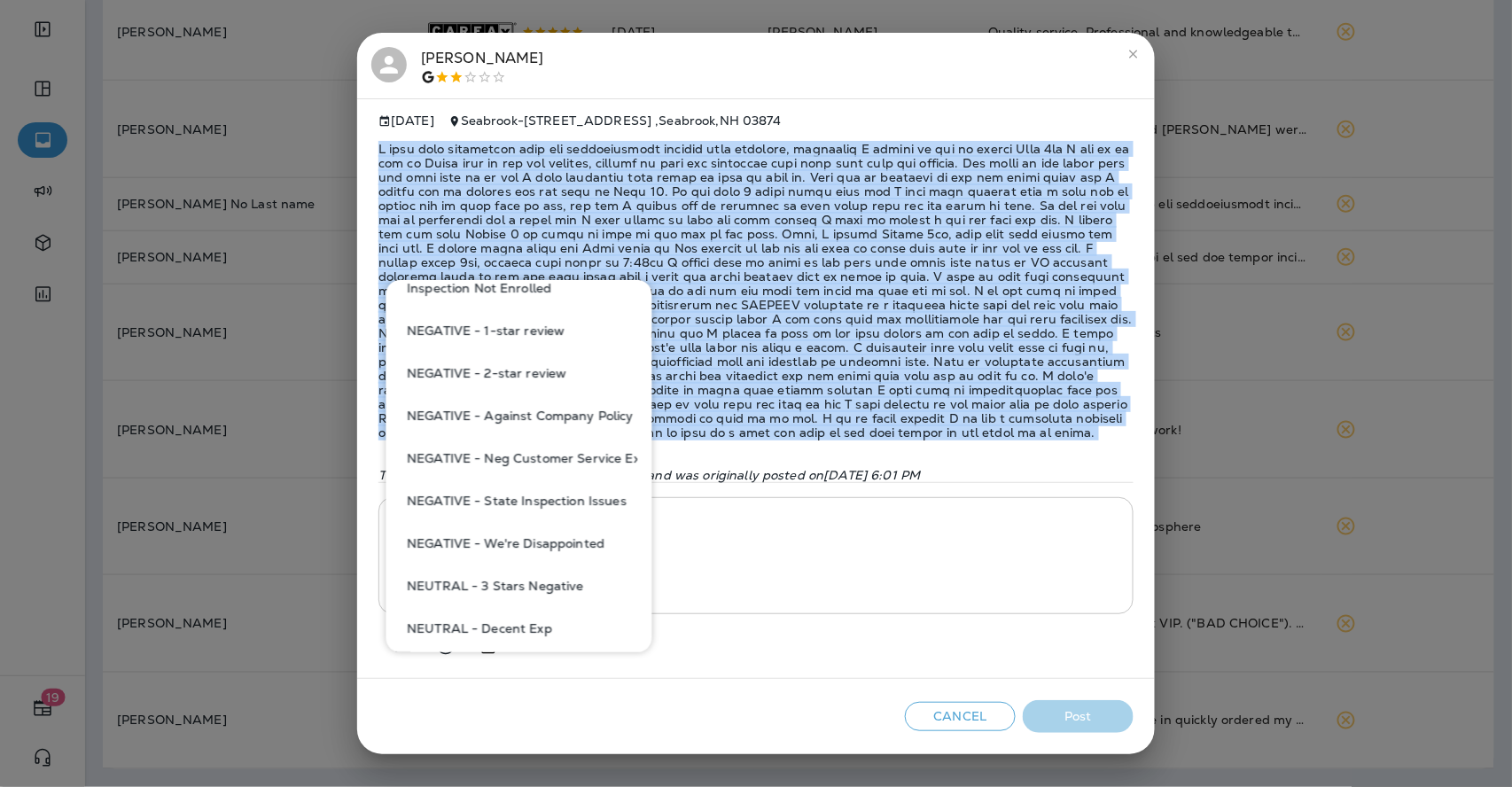
click at [558, 546] on button "NEGATIVE - We're Disappointed" at bounding box center [519, 543] width 237 height 42
type textarea "**********"
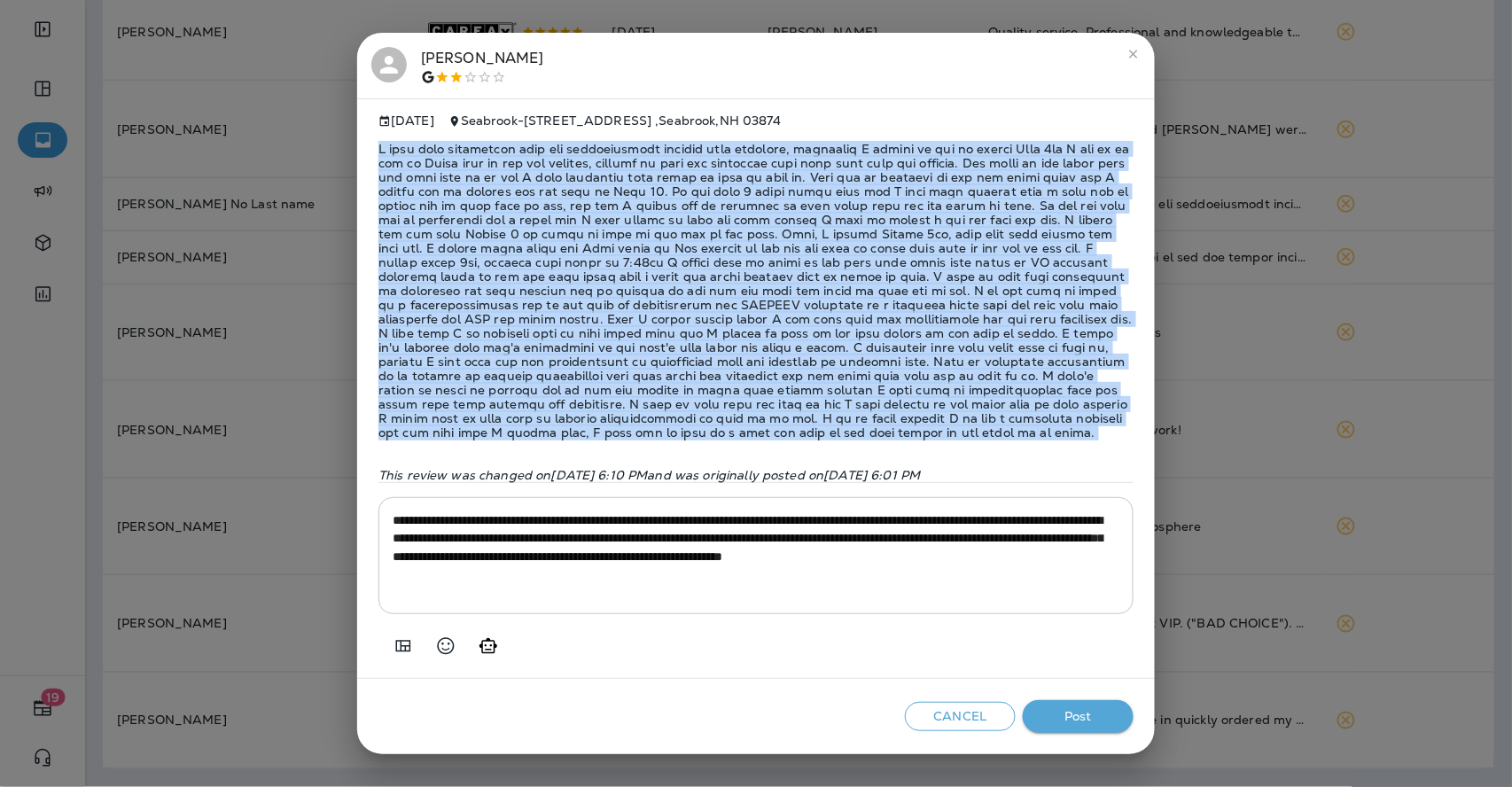
copy span "I feel very frustrated with the communication between this facility, initially …"
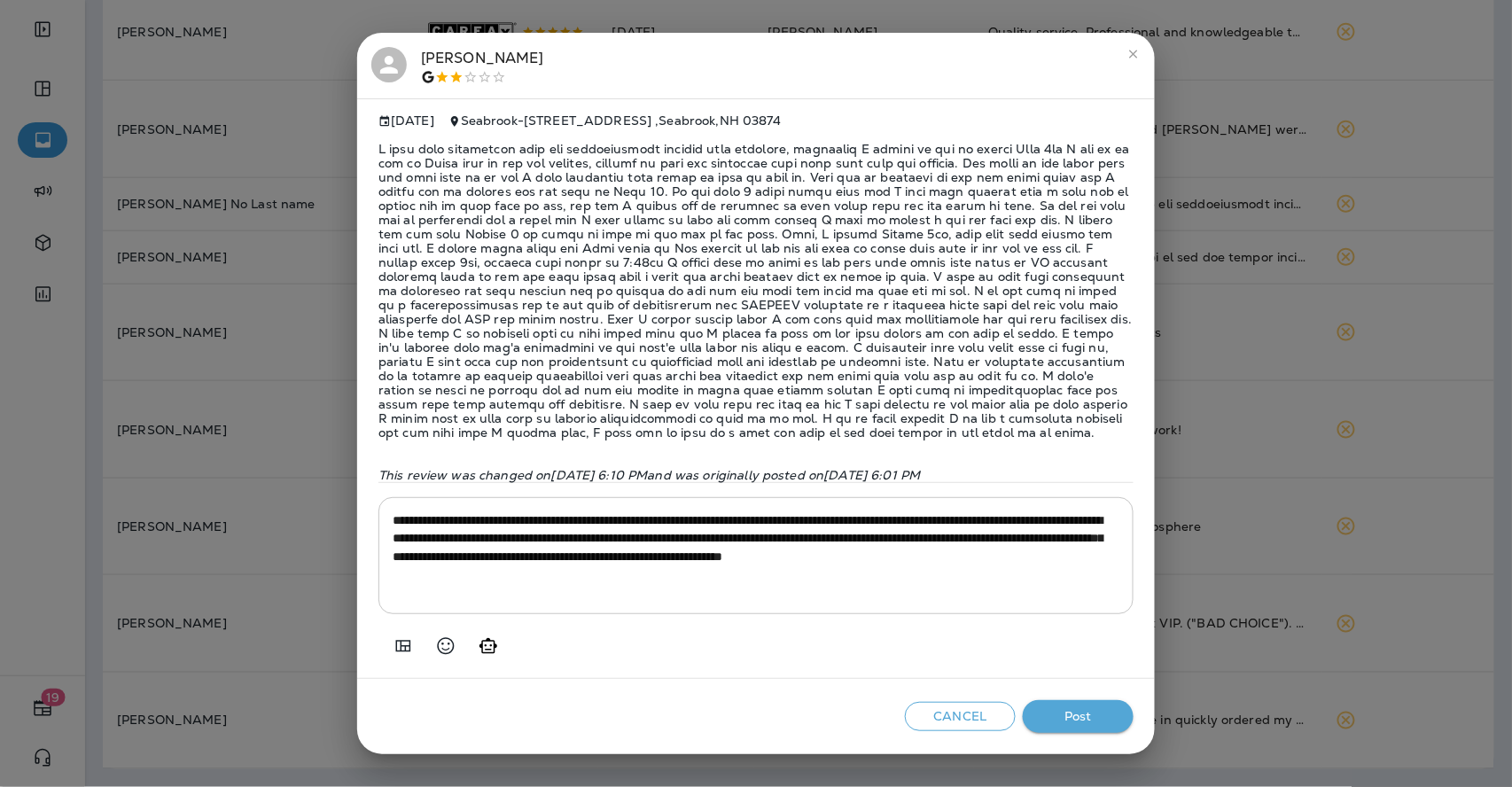
click at [439, 54] on div "[PERSON_NAME]" at bounding box center [483, 65] width 124 height 37
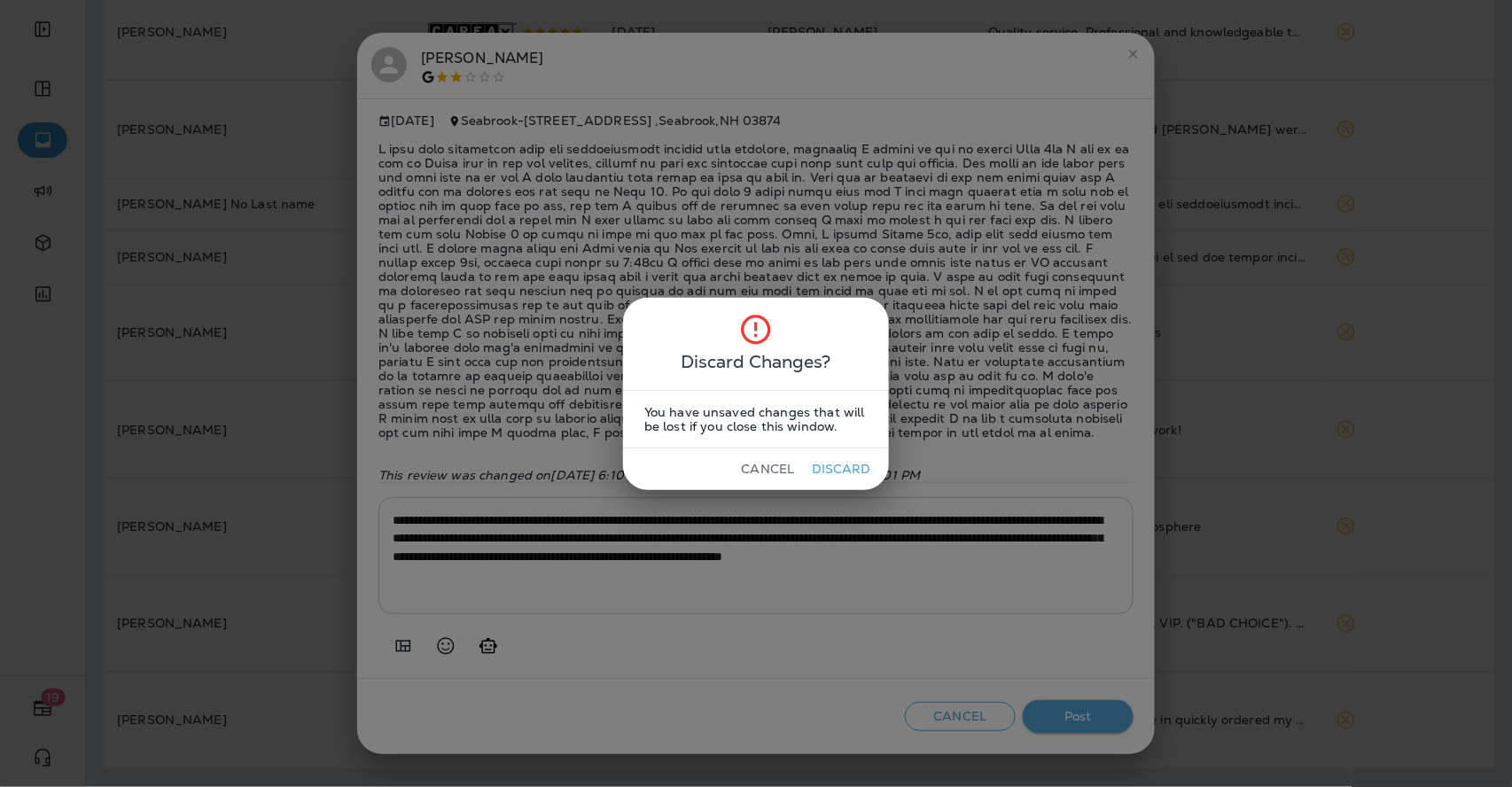
click at [757, 458] on button "Cancel" at bounding box center [768, 469] width 67 height 27
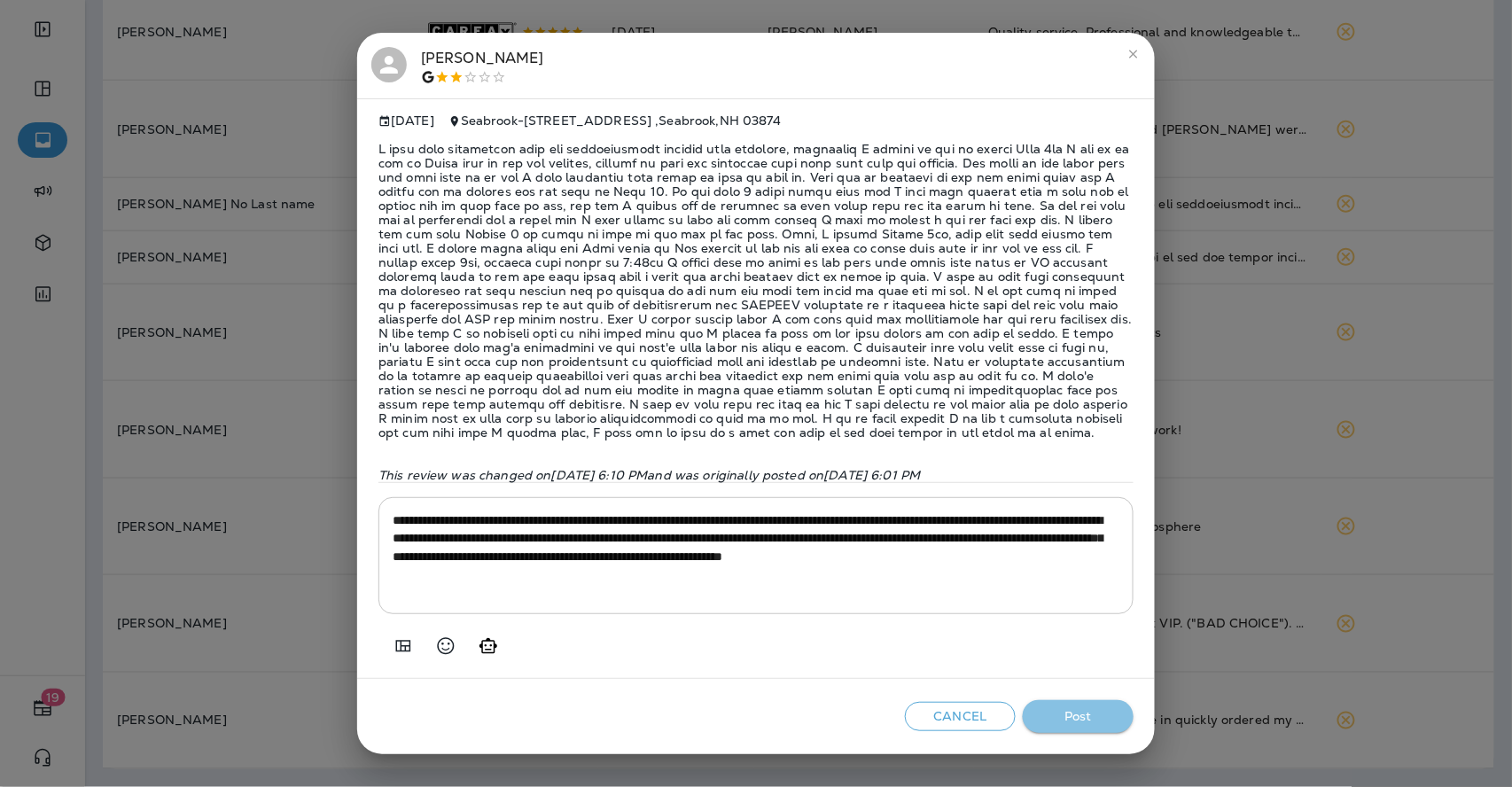
click at [1083, 724] on button "Post" at bounding box center [1077, 717] width 111 height 32
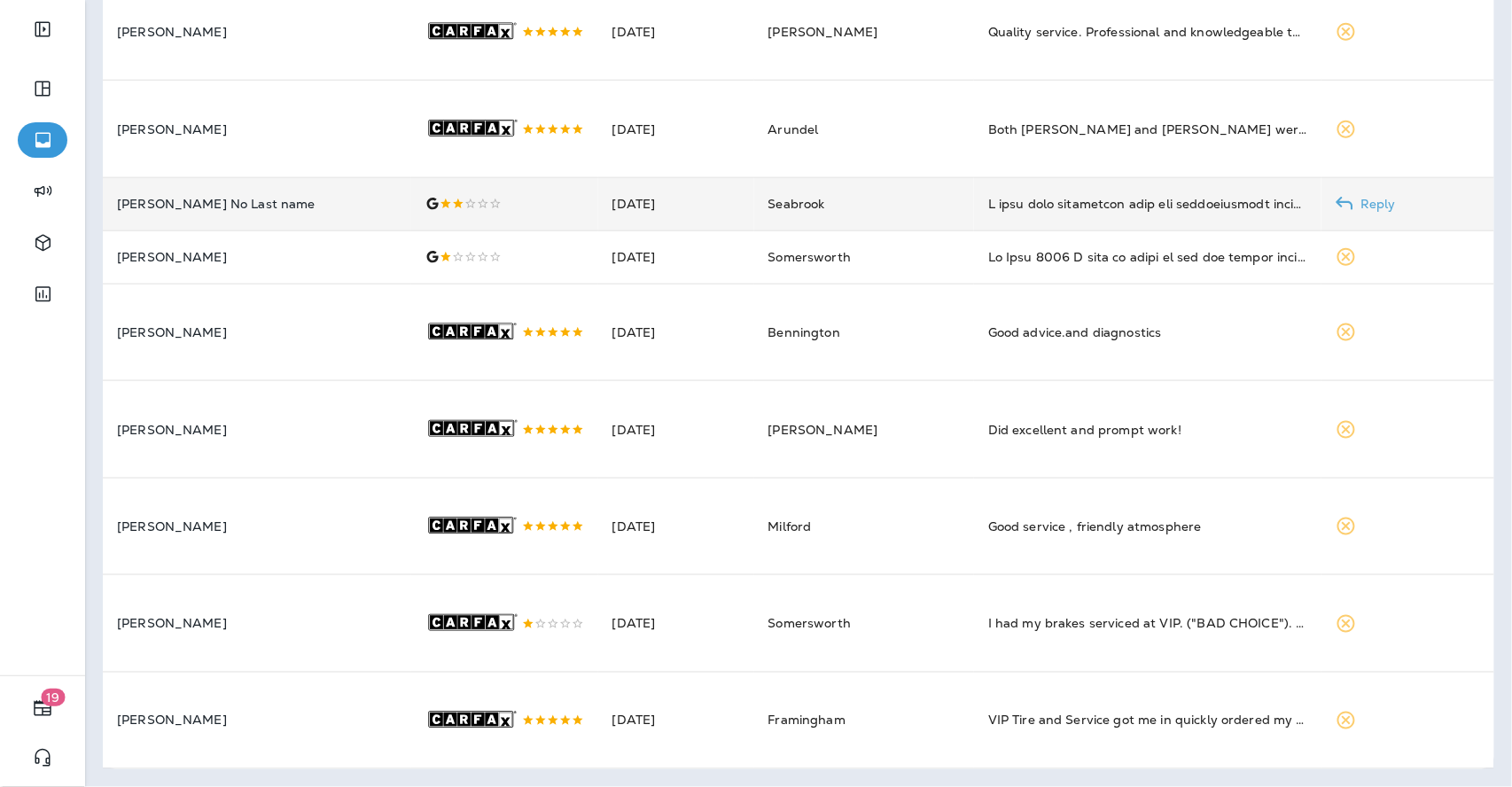
click at [197, 197] on p "[PERSON_NAME] No Last name" at bounding box center [257, 204] width 280 height 14
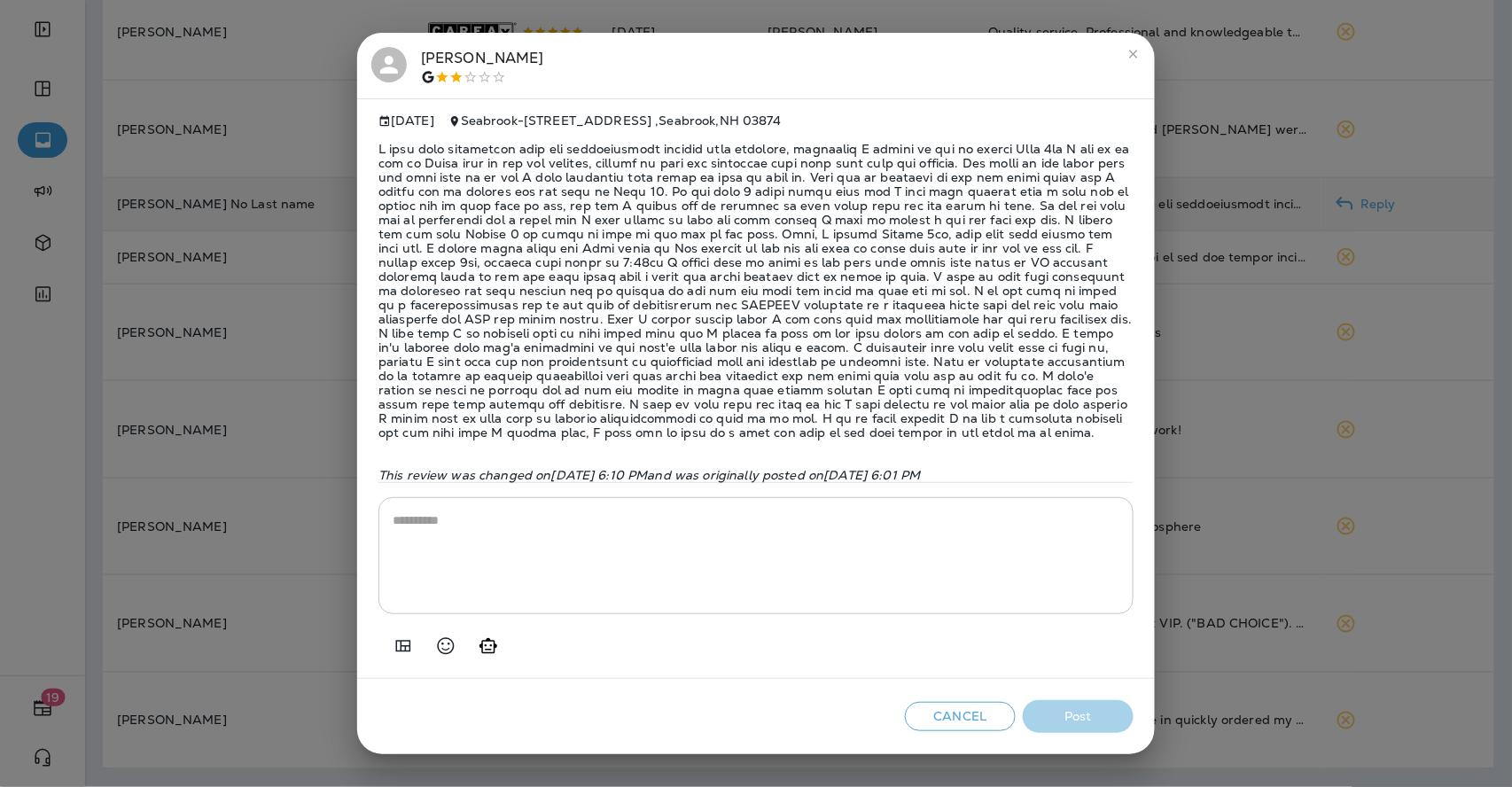
click at [442, 65] on div "[PERSON_NAME]" at bounding box center [483, 65] width 124 height 37
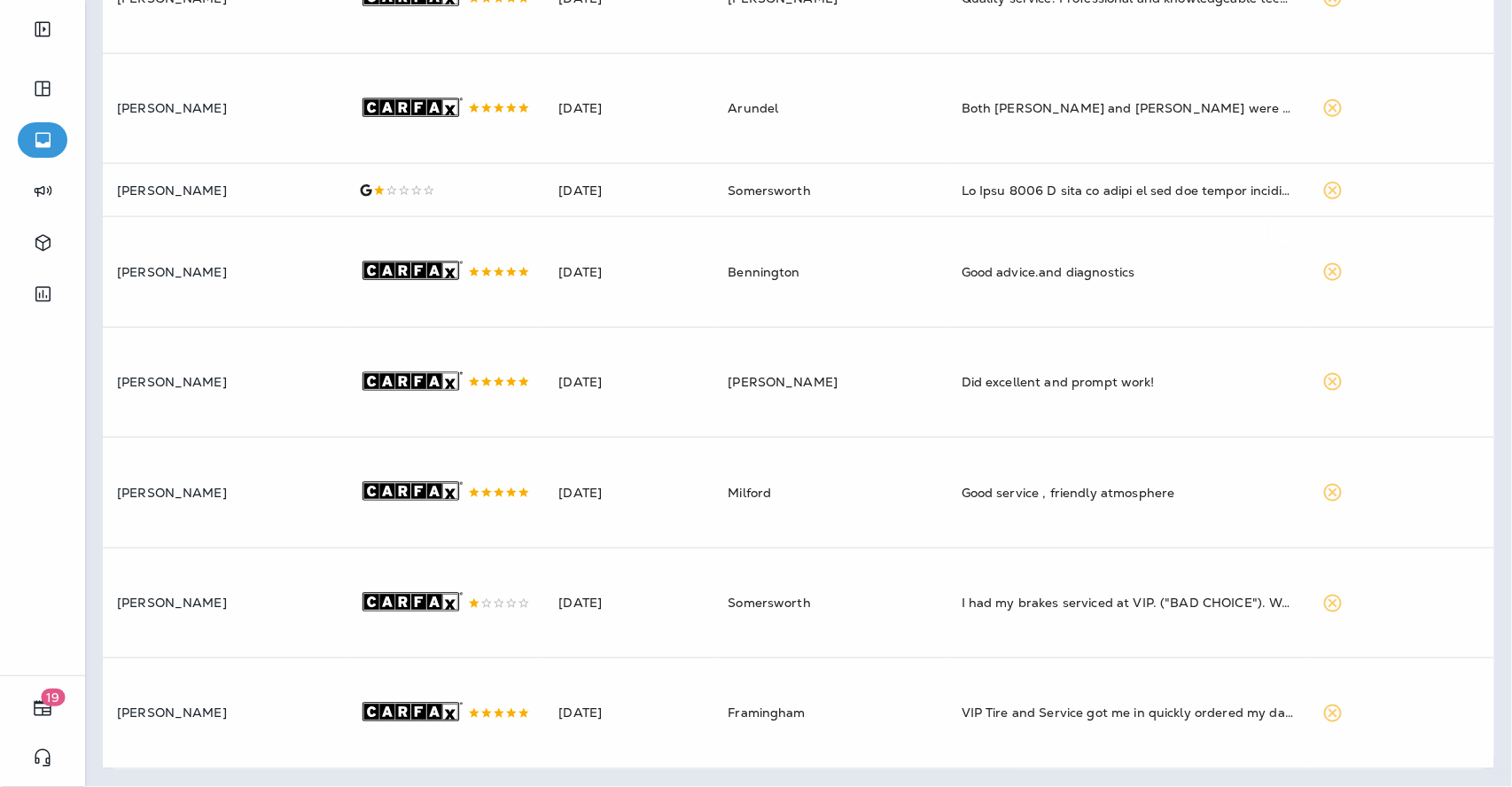
scroll to position [598, 0]
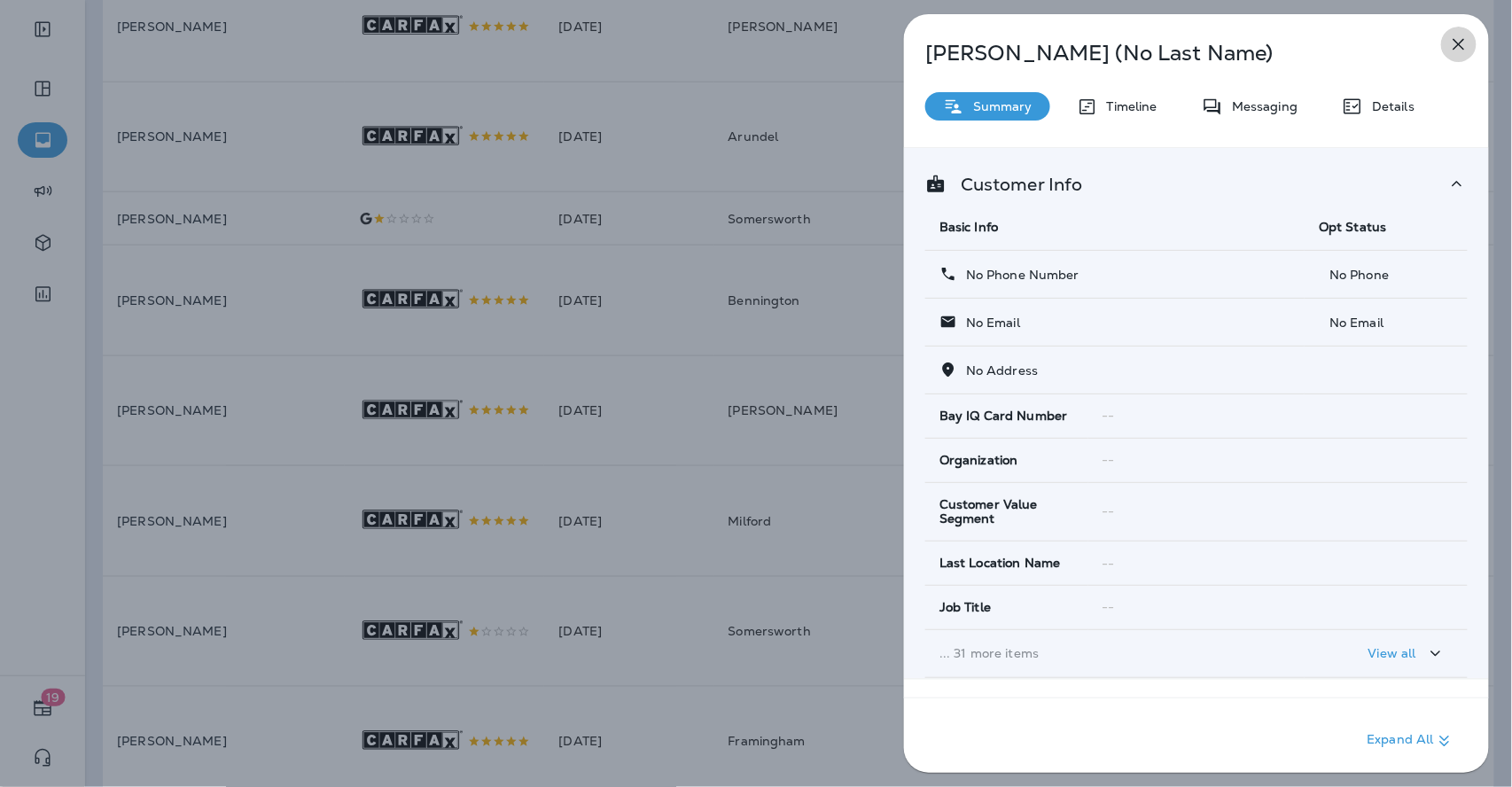
click at [1472, 41] on button "button" at bounding box center [1458, 43] width 35 height 35
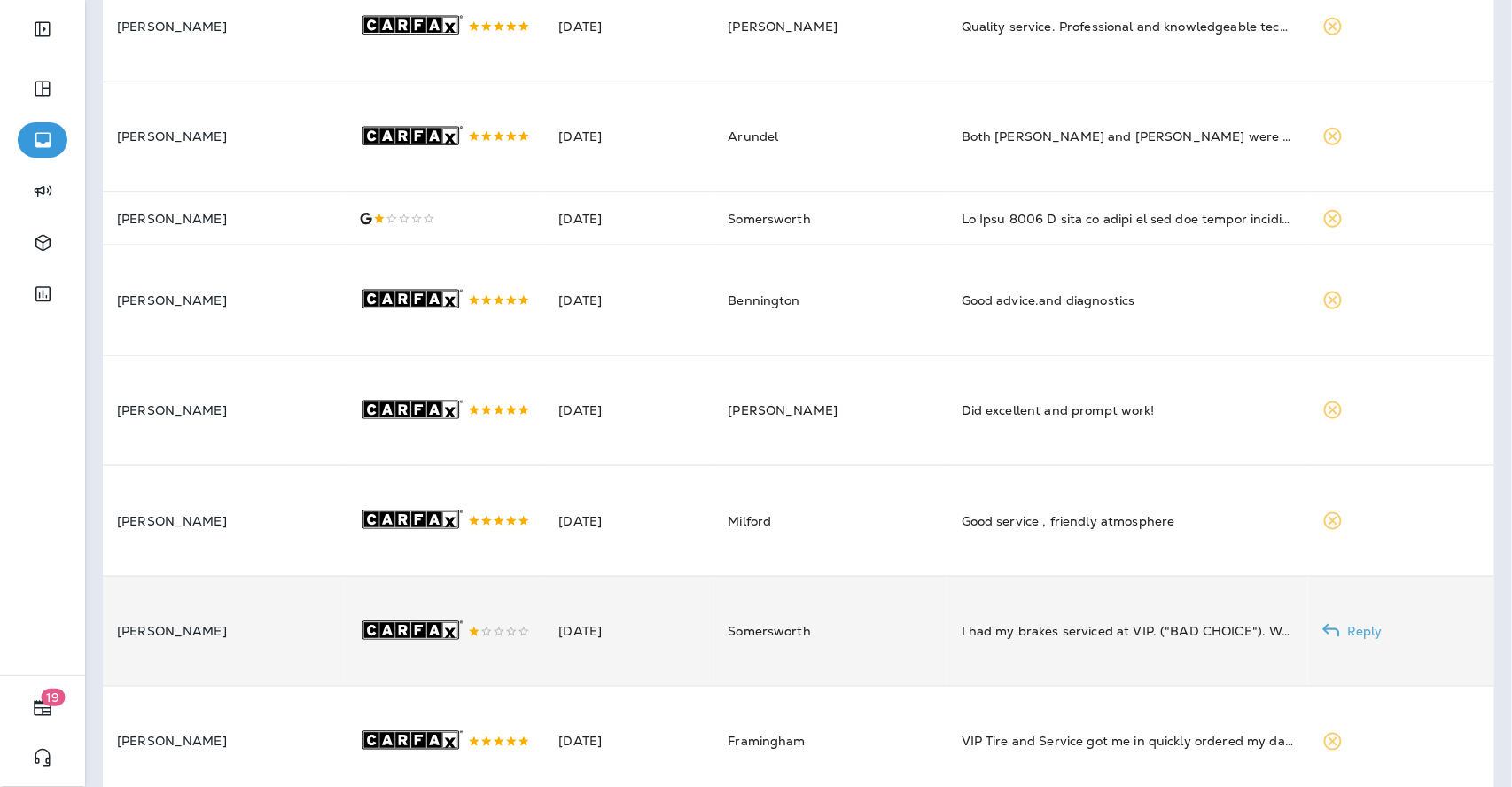
click at [319, 622] on td "[PERSON_NAME]" at bounding box center [224, 631] width 242 height 111
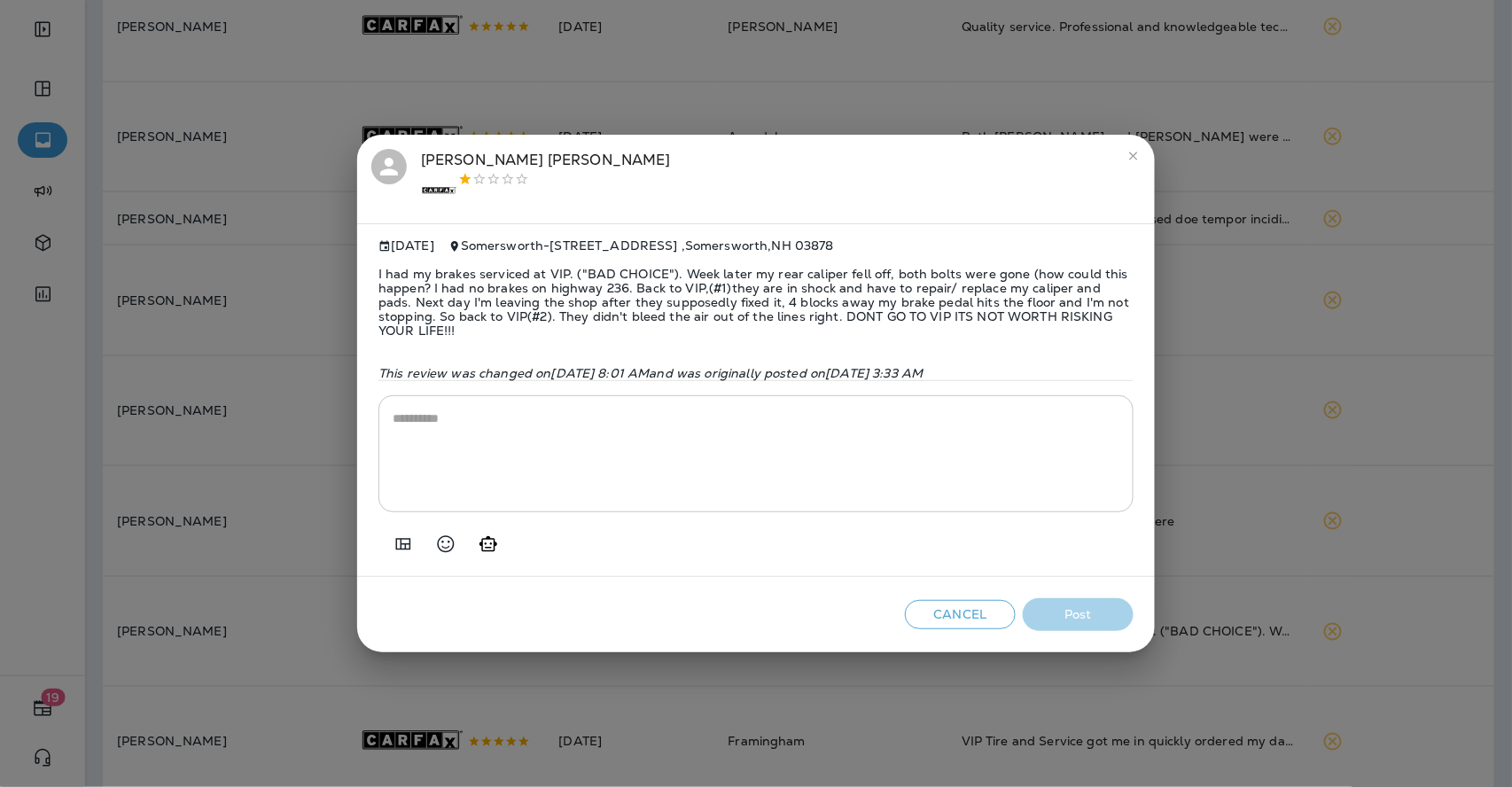
click at [509, 290] on span "I had my brakes serviced at VIP. ("BAD CHOICE"). Week later my rear caliper fel…" at bounding box center [755, 302] width 755 height 99
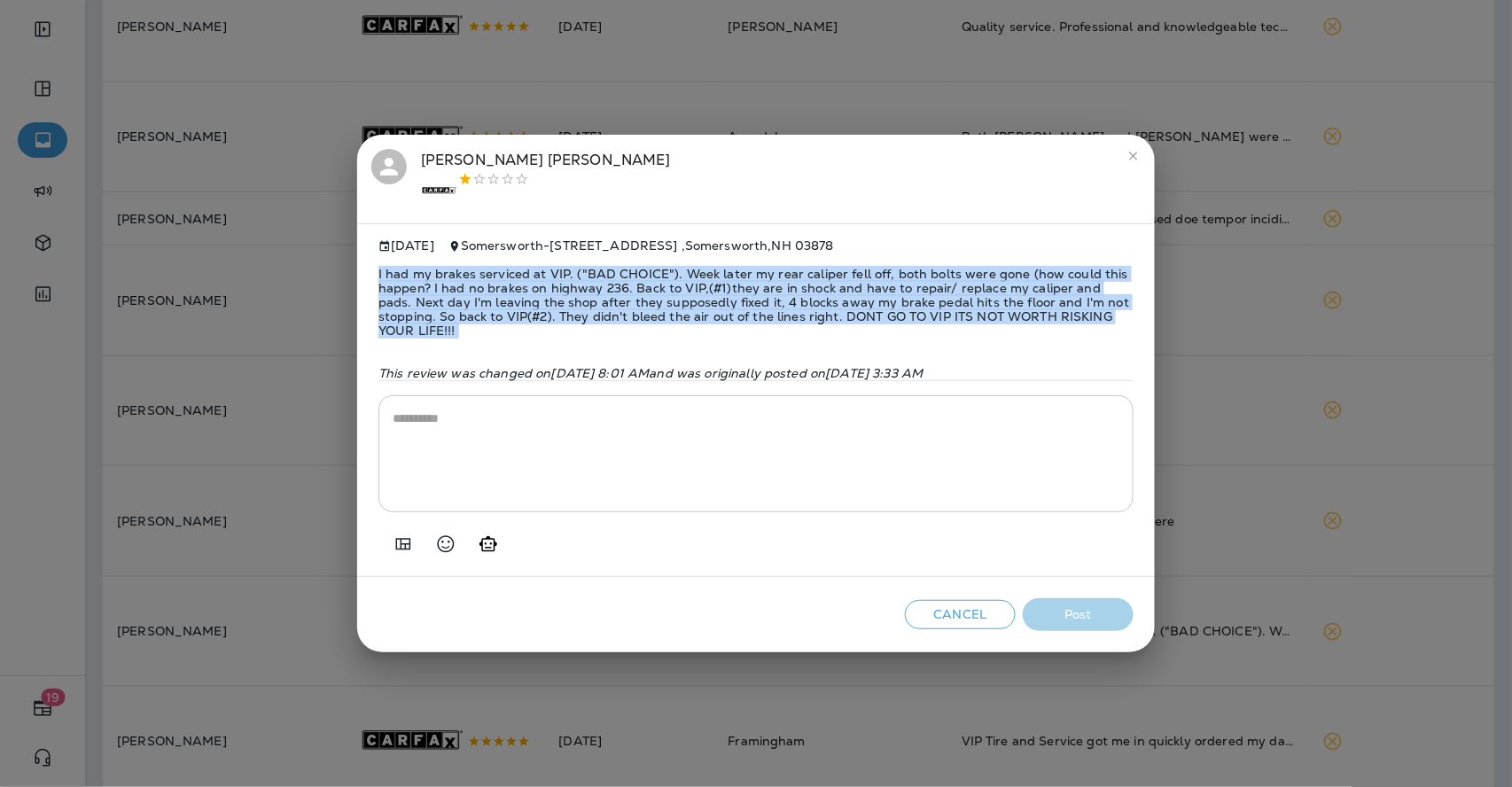
click at [509, 290] on span "I had my brakes serviced at VIP. ("BAD CHOICE"). Week later my rear caliper fel…" at bounding box center [755, 302] width 755 height 99
copy span "I had my brakes serviced at VIP. ("BAD CHOICE"). Week later my rear caliper fel…"
click at [409, 533] on icon "Add in a premade template" at bounding box center [403, 544] width 22 height 22
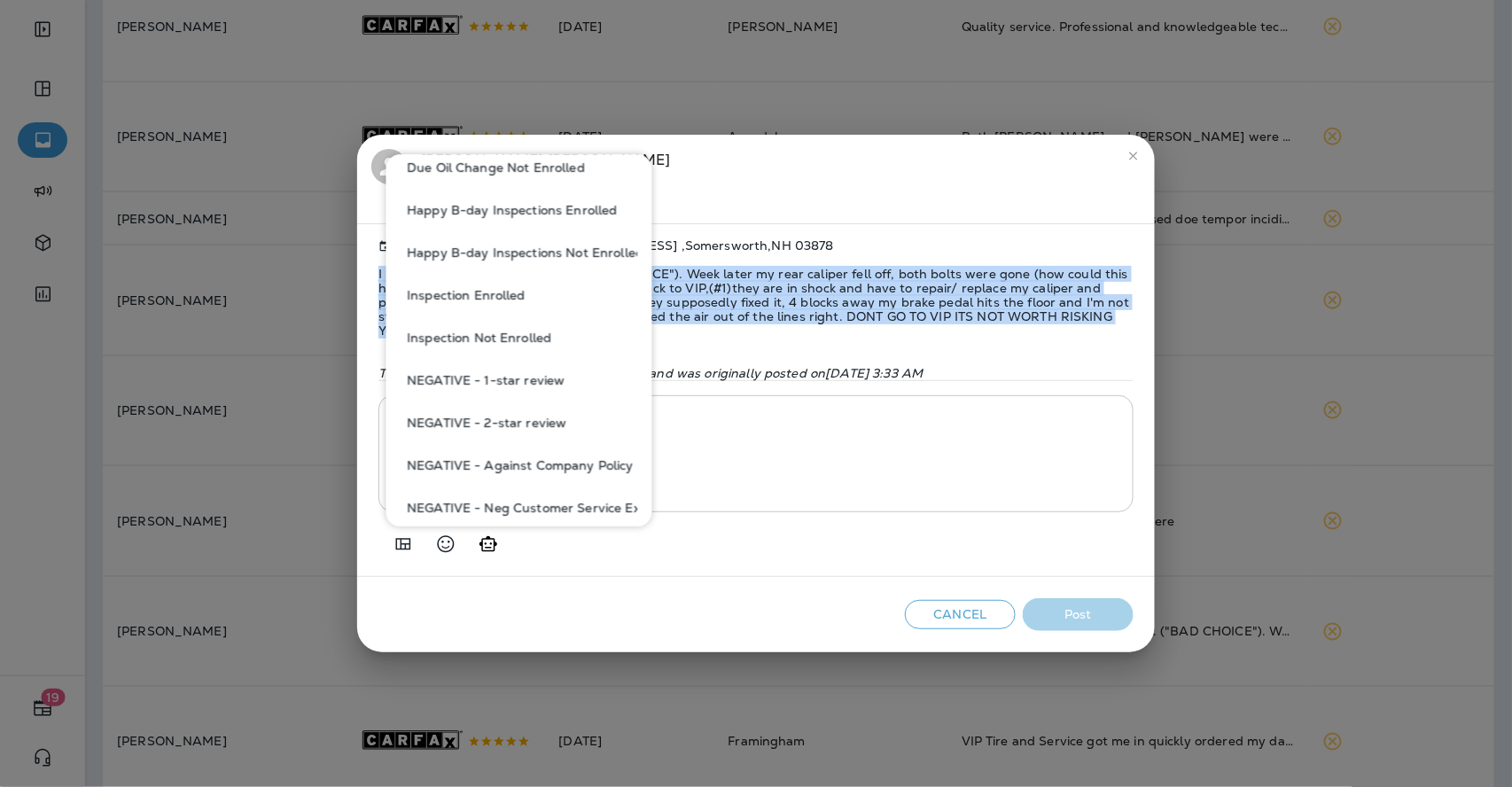
scroll to position [689, 0]
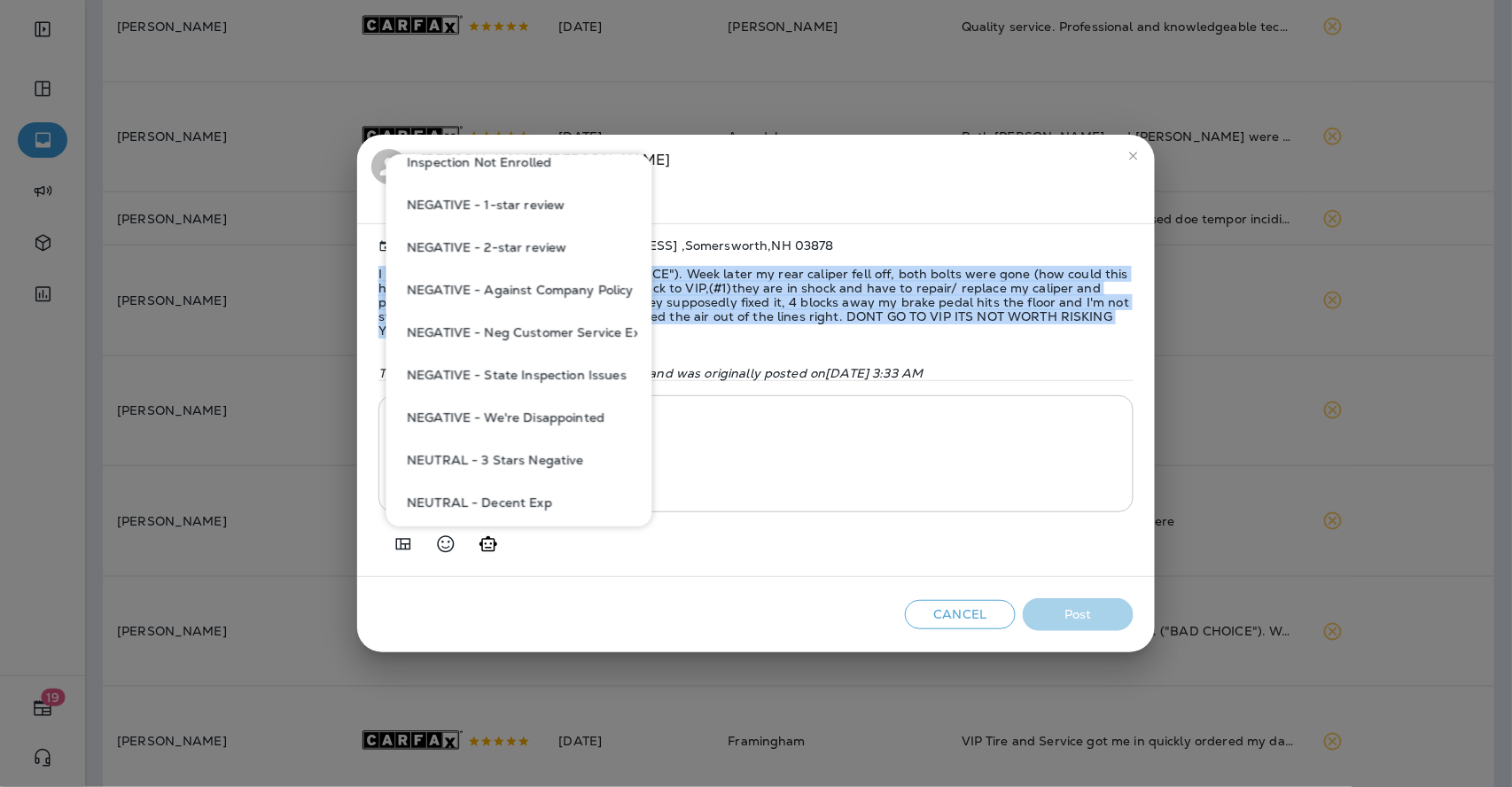
click at [539, 284] on button "NEGATIVE - Against Company Policy" at bounding box center [519, 290] width 237 height 42
type textarea "**********"
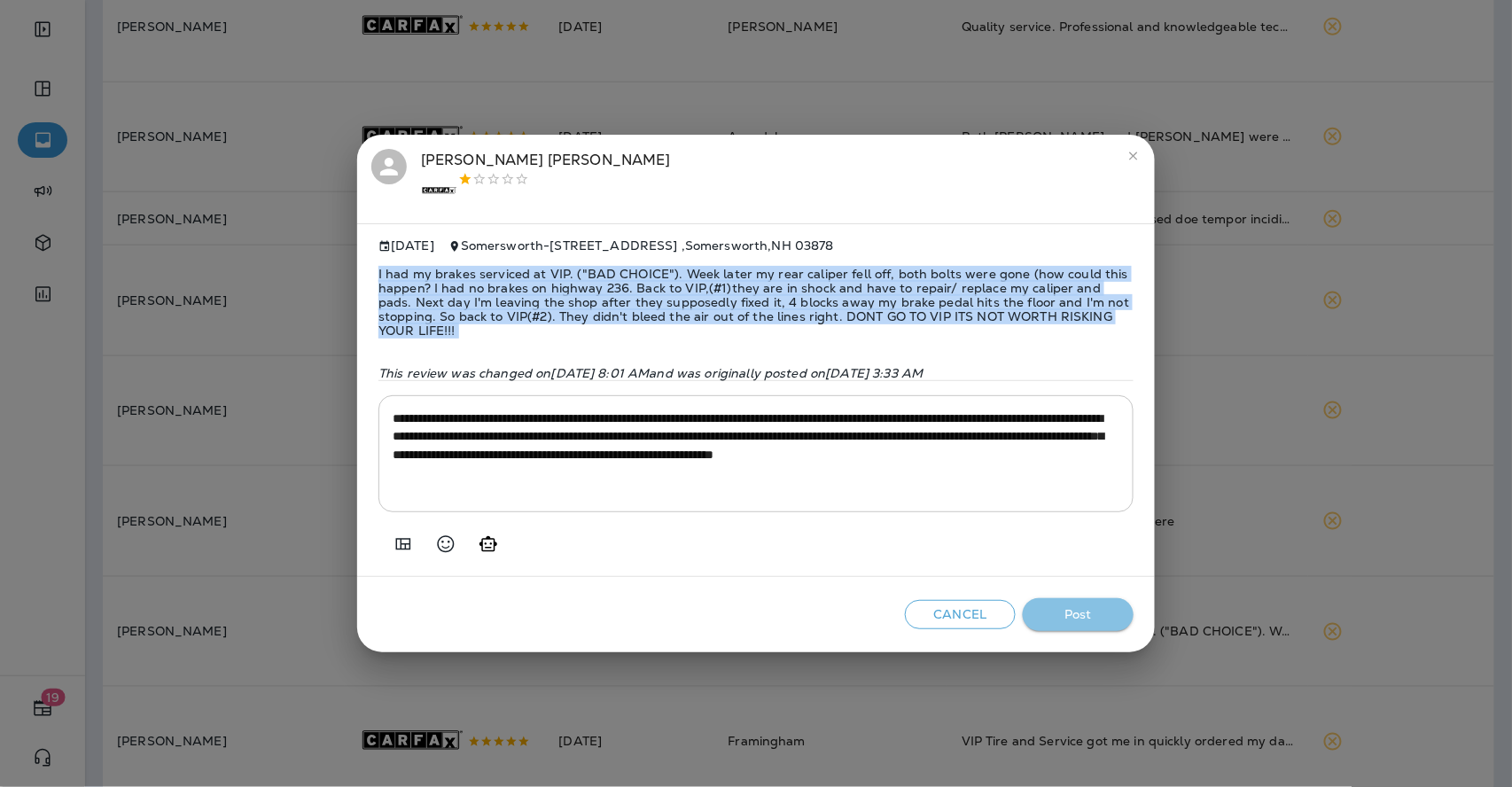
click at [1109, 605] on button "Post" at bounding box center [1077, 615] width 111 height 32
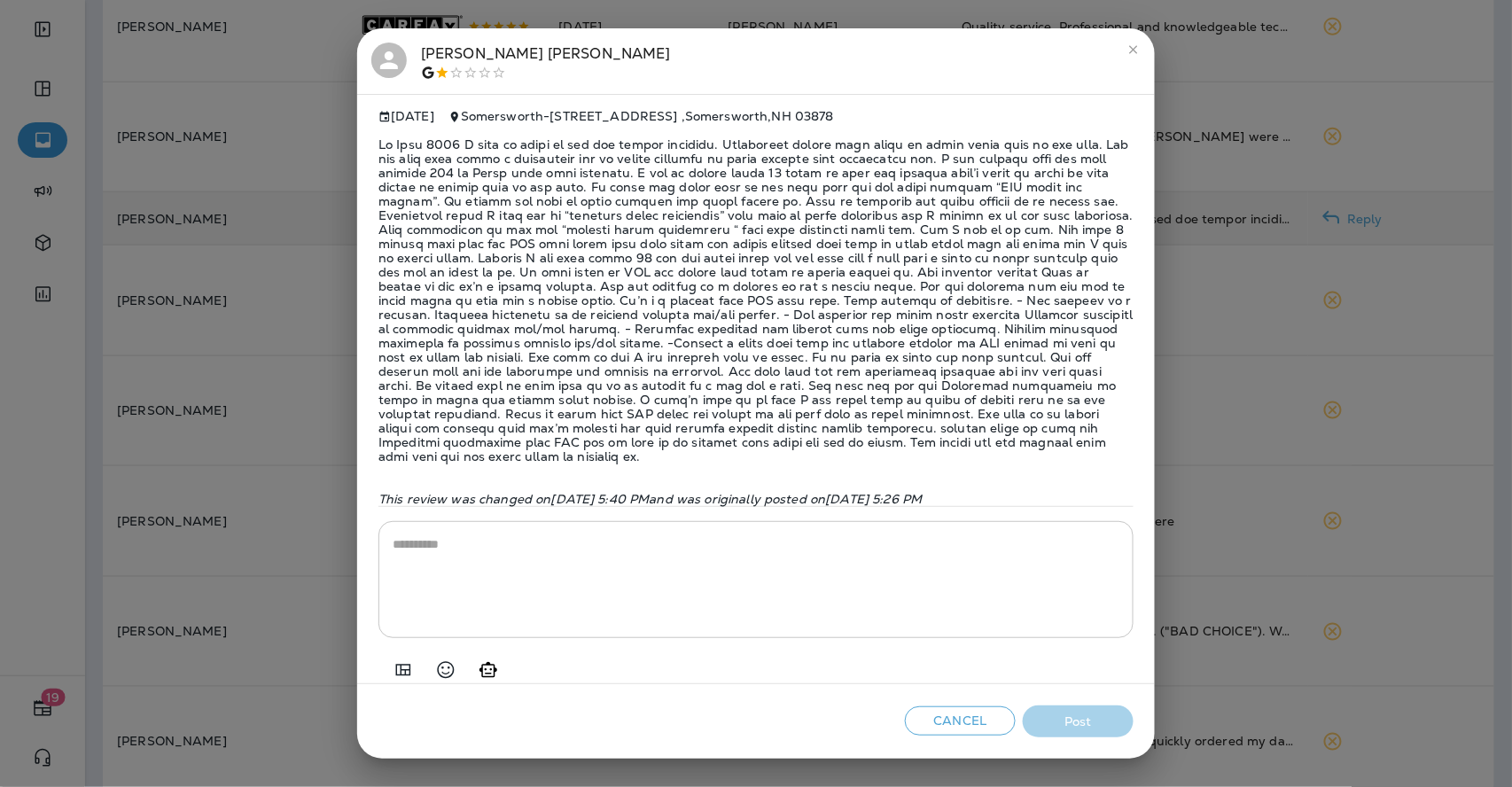
click at [538, 199] on span at bounding box center [755, 301] width 755 height 355
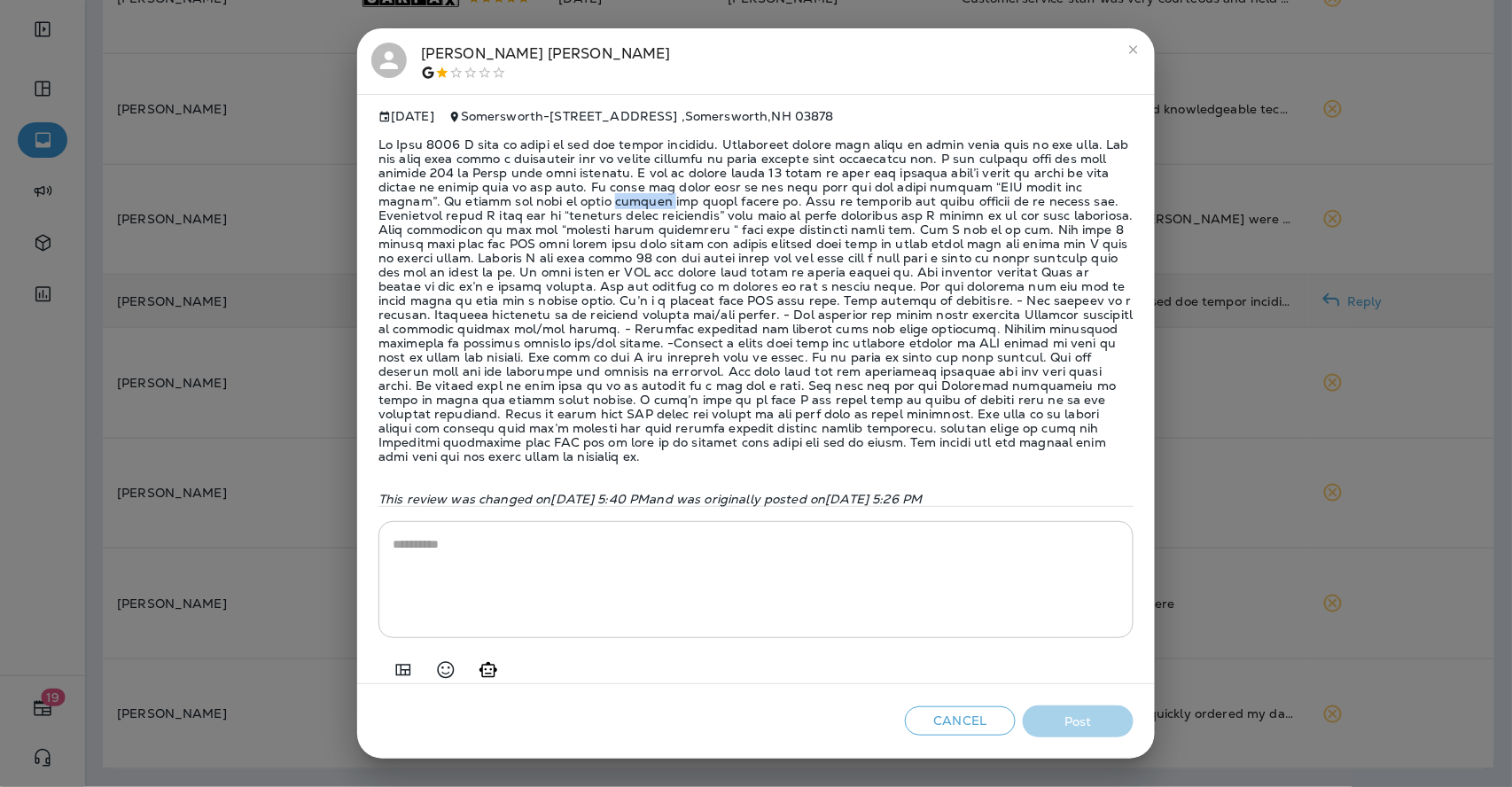
click at [538, 199] on span at bounding box center [755, 301] width 755 height 355
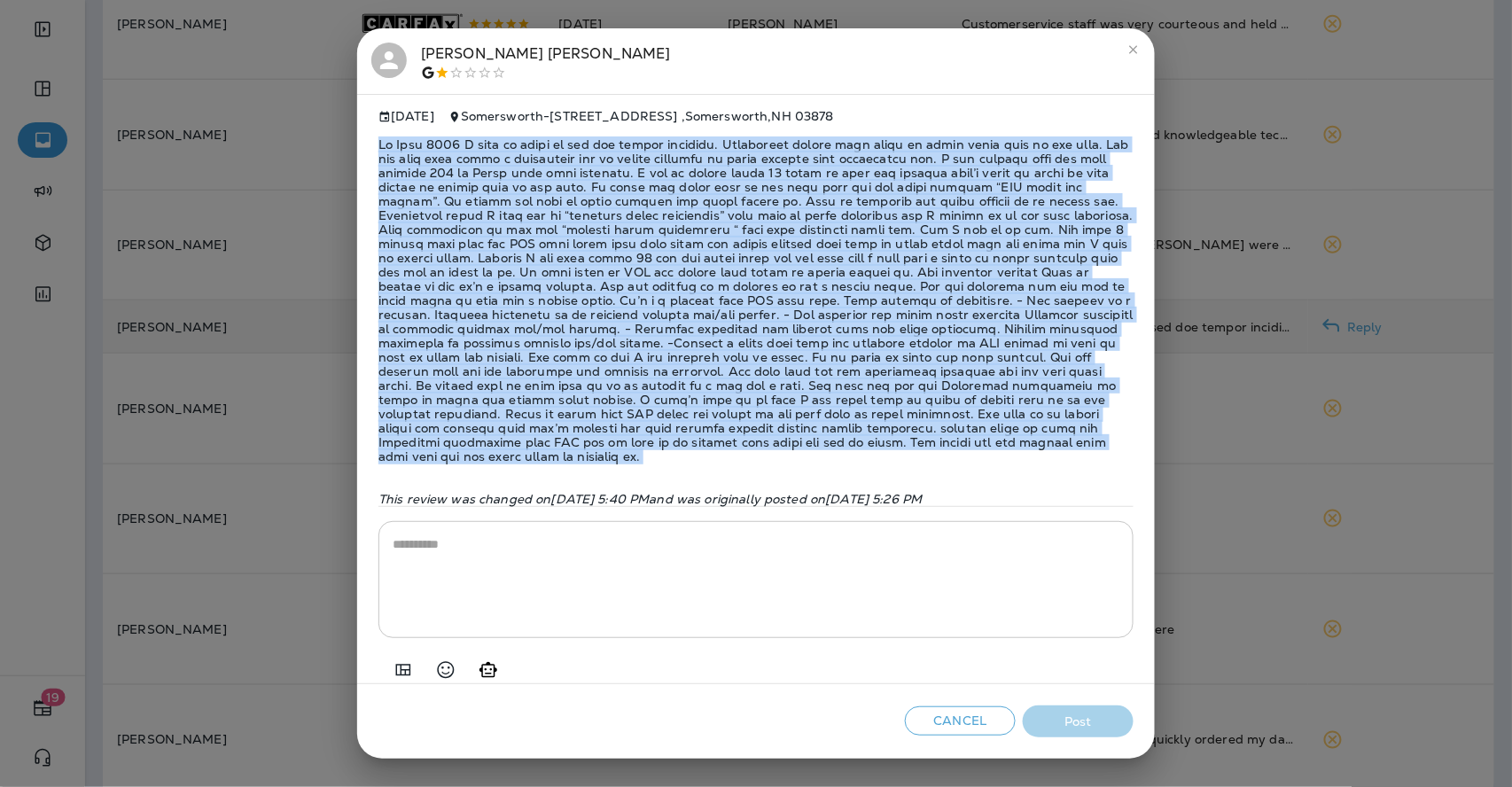
click at [538, 199] on span at bounding box center [755, 301] width 755 height 355
copy span "Lo Ipsu 9313 D sita co adipi el sed doe tempor incididu. Utlaboreet dolore magn…"
click at [457, 566] on textarea at bounding box center [755, 579] width 726 height 88
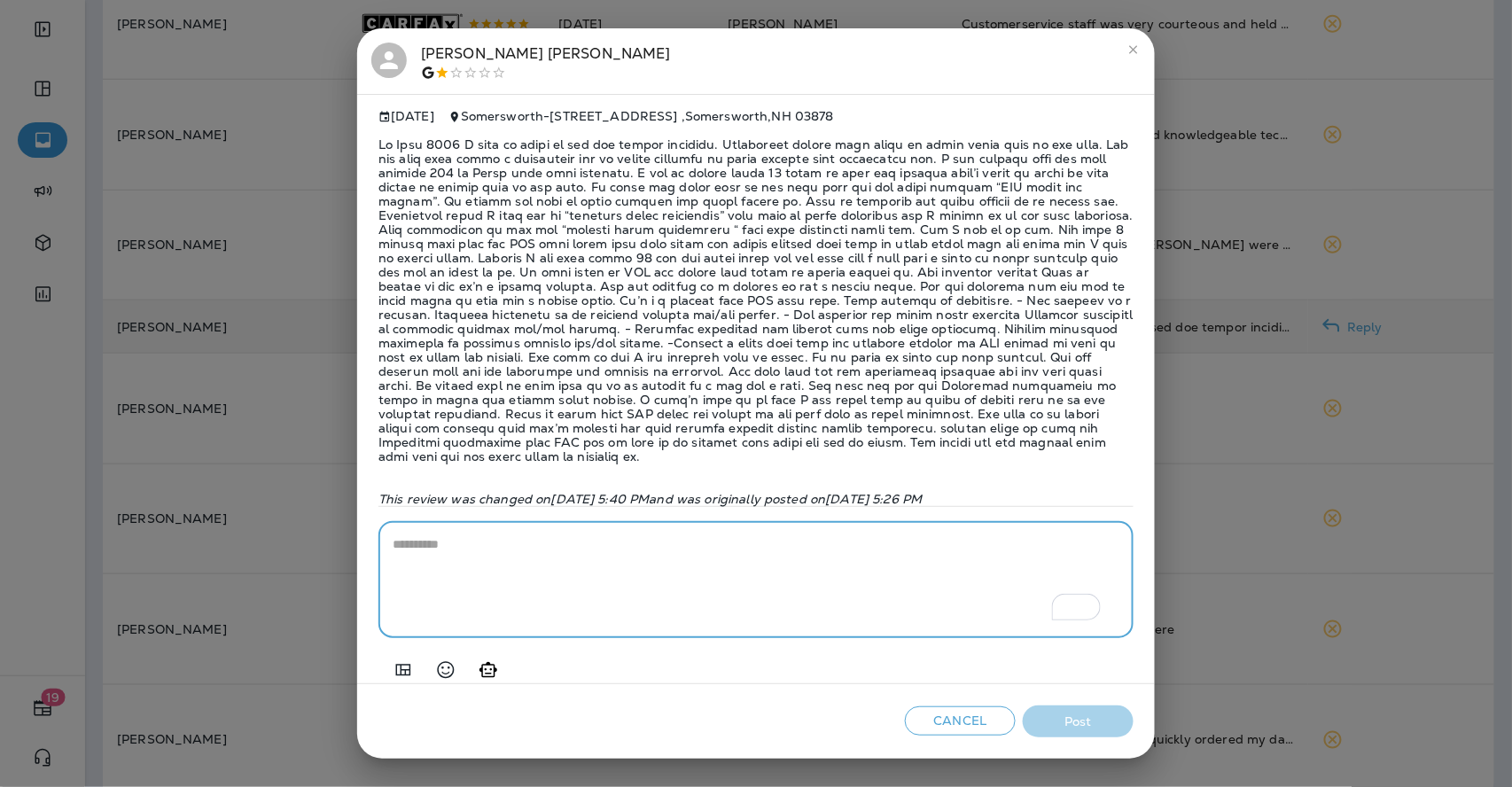
click at [404, 672] on icon "Add in a premade template" at bounding box center [403, 671] width 22 height 22
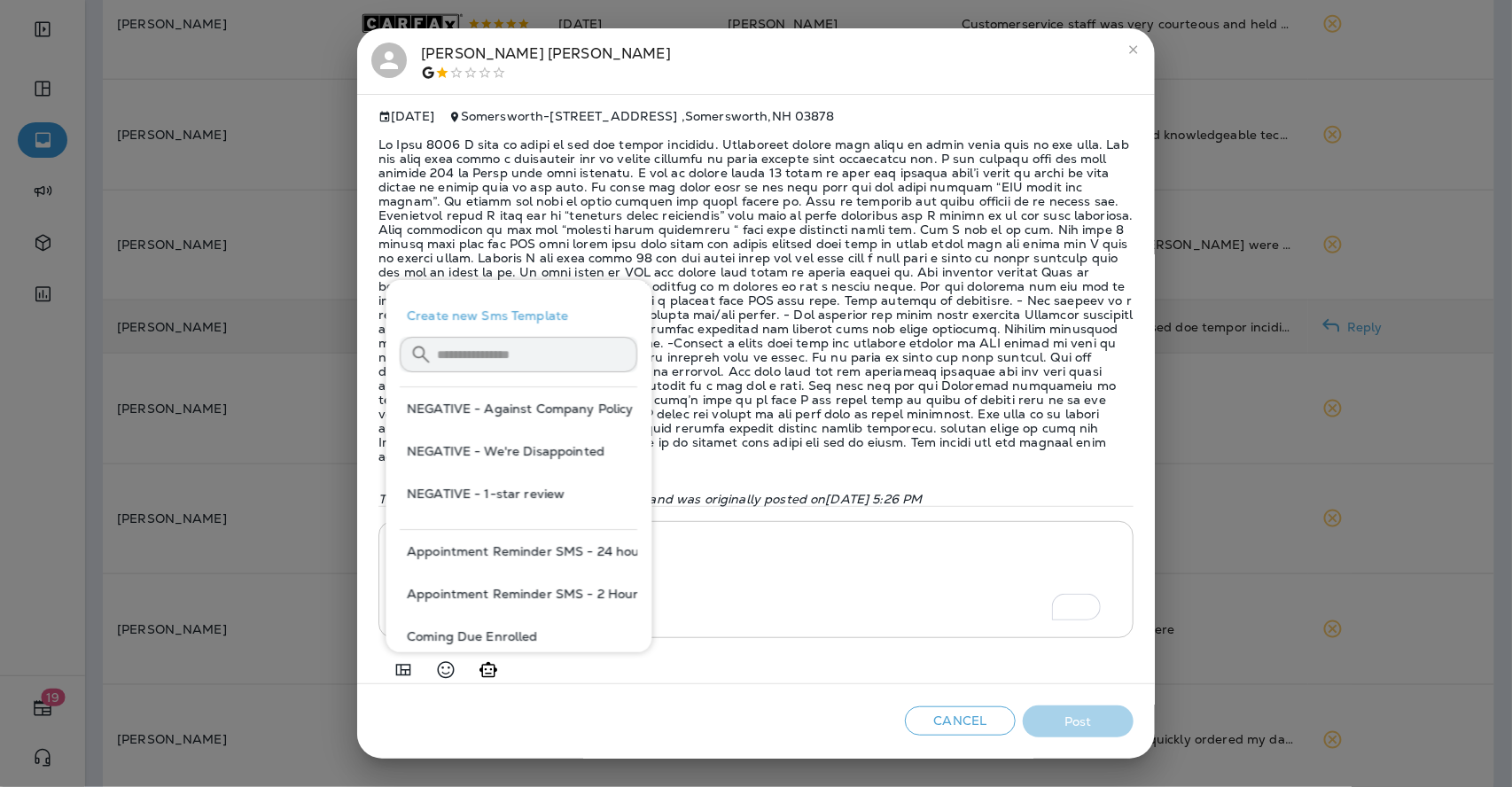
click at [526, 412] on button "NEGATIVE - Against Company Policy" at bounding box center [519, 408] width 237 height 42
type textarea "**********"
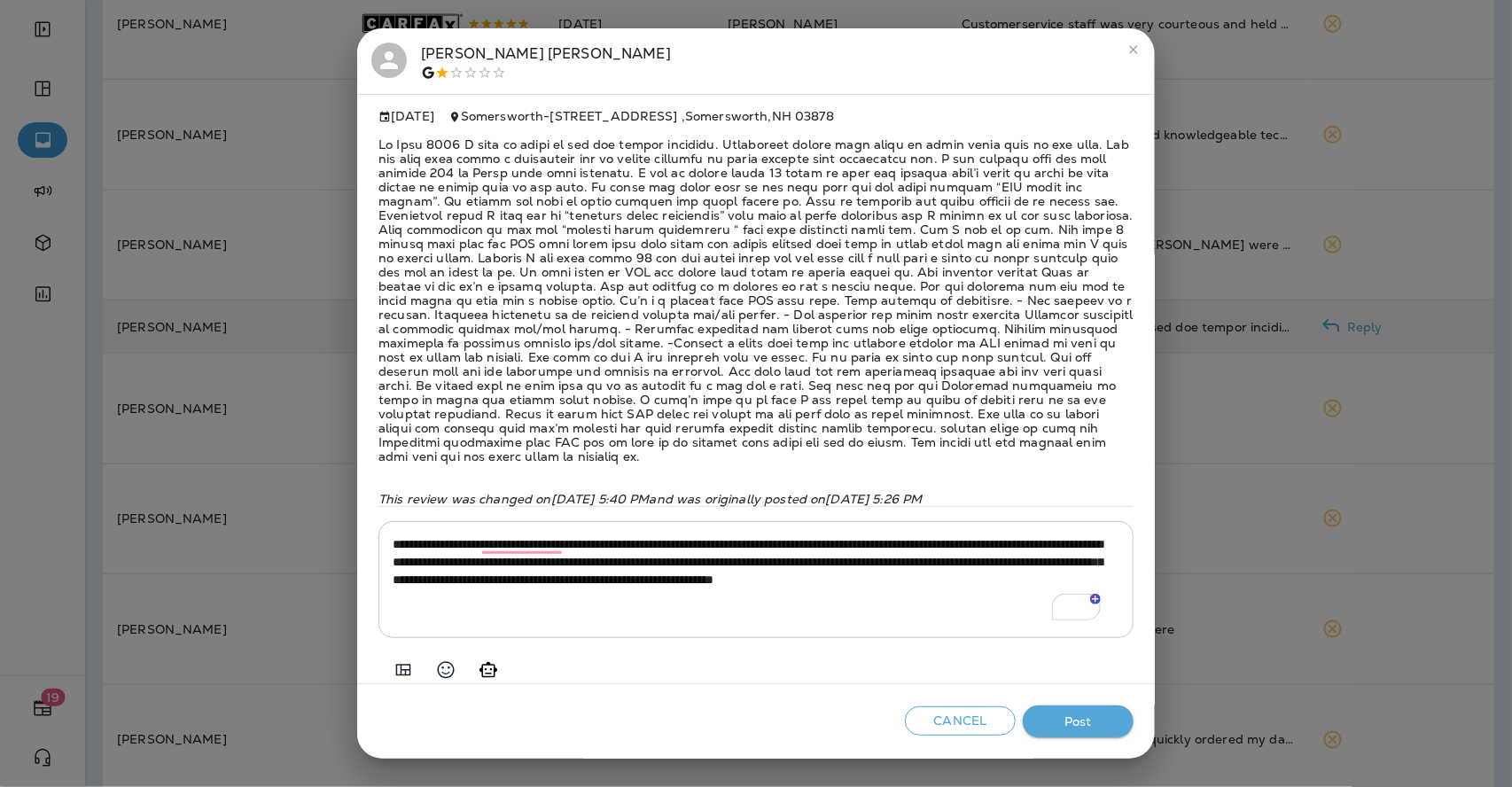
click at [560, 243] on span at bounding box center [755, 301] width 755 height 355
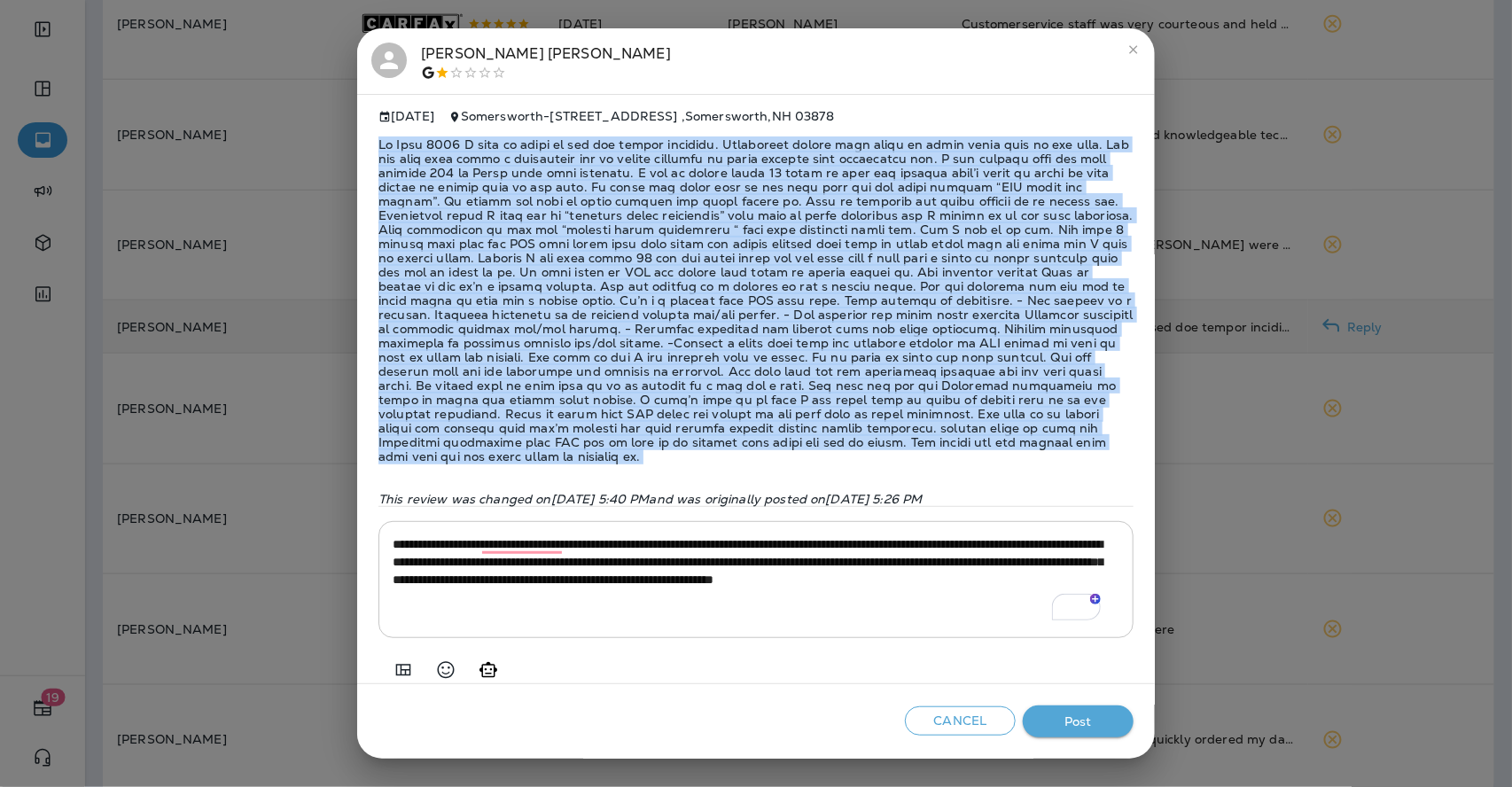
click at [560, 243] on span at bounding box center [755, 301] width 755 height 355
copy span "Lo Ipsu 9313 D sita co adipi el sed doe tempor incididu. Utlaboreet dolore magn…"
click at [1087, 706] on button "Post" at bounding box center [1077, 722] width 111 height 32
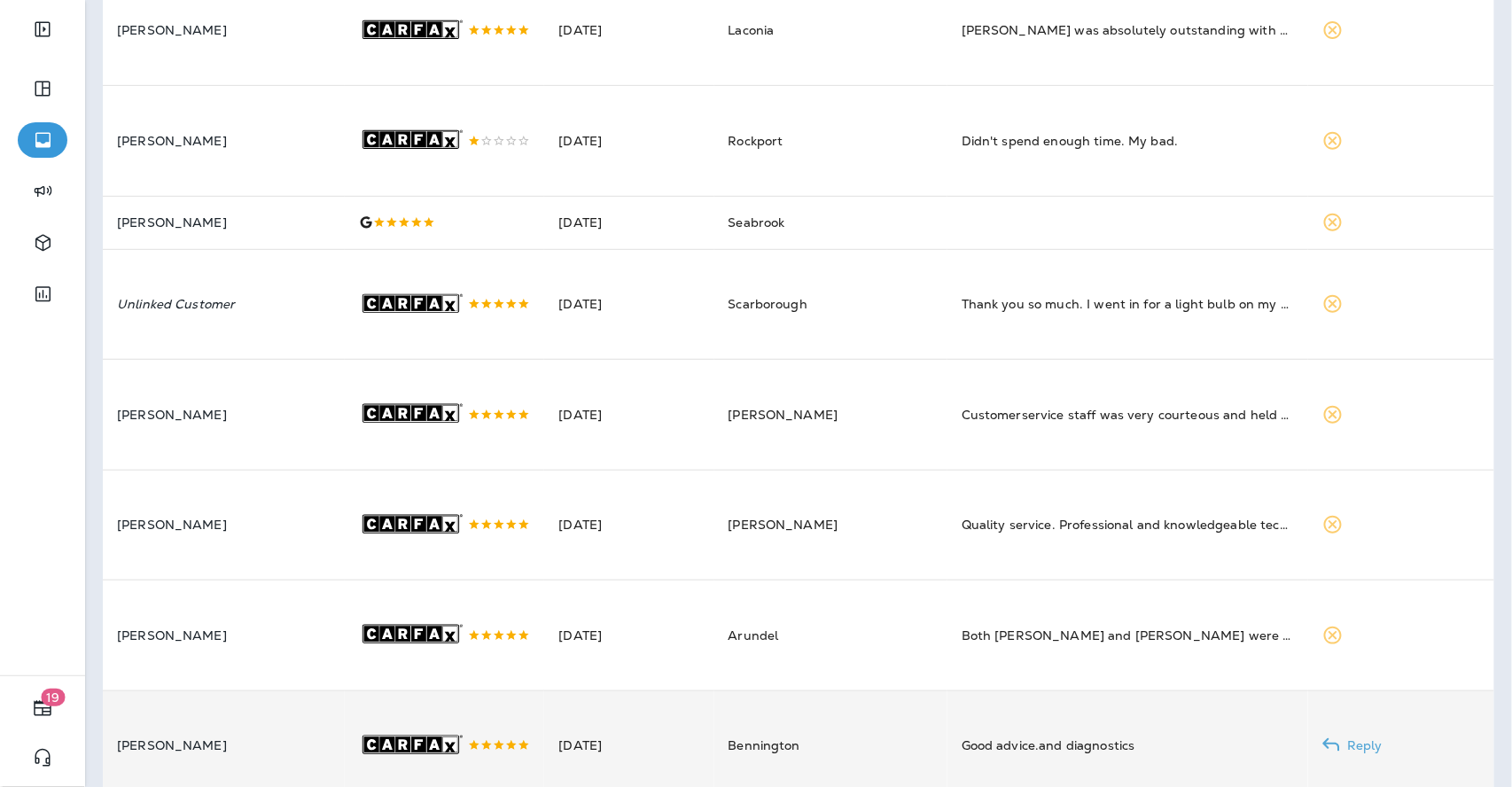
scroll to position [0, 0]
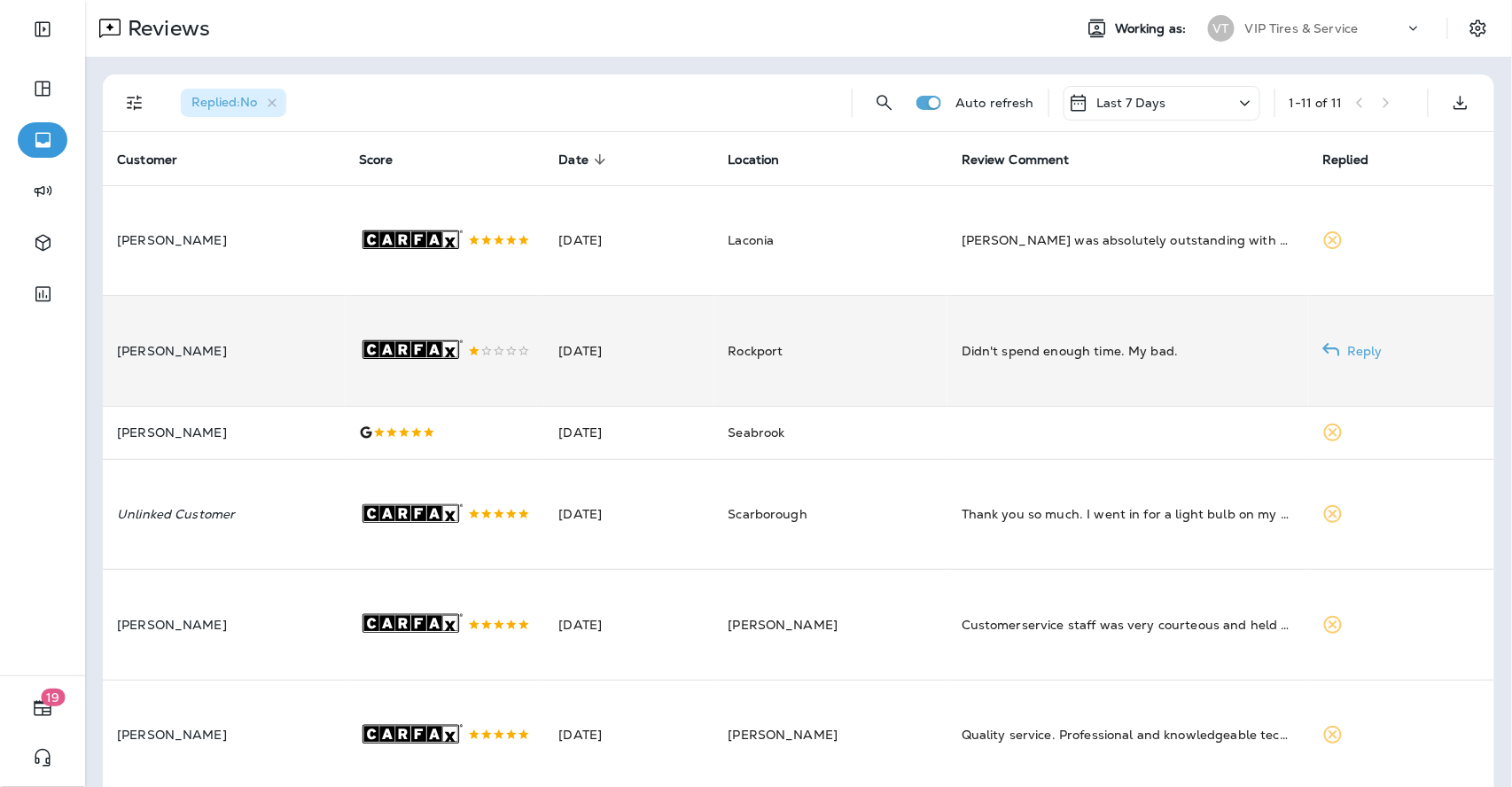
click at [464, 337] on div ".st0{fill-rule:evenodd;clip-rule:evenodd;fill:#FFFFFF;} .st1{fill-rule:evenodd;…" at bounding box center [445, 351] width 172 height 110
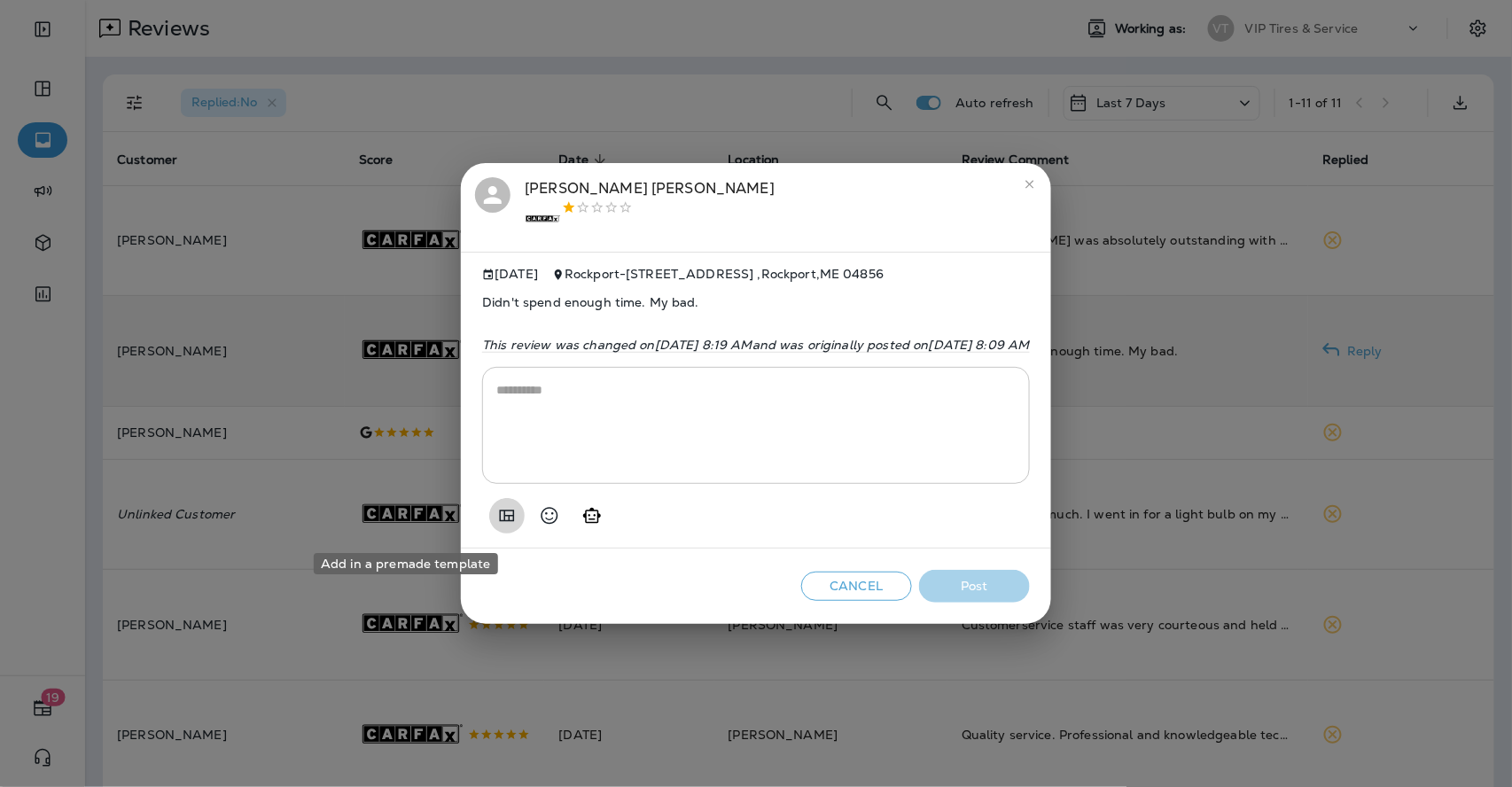
click at [496, 514] on icon "Add in a premade template" at bounding box center [507, 516] width 22 height 22
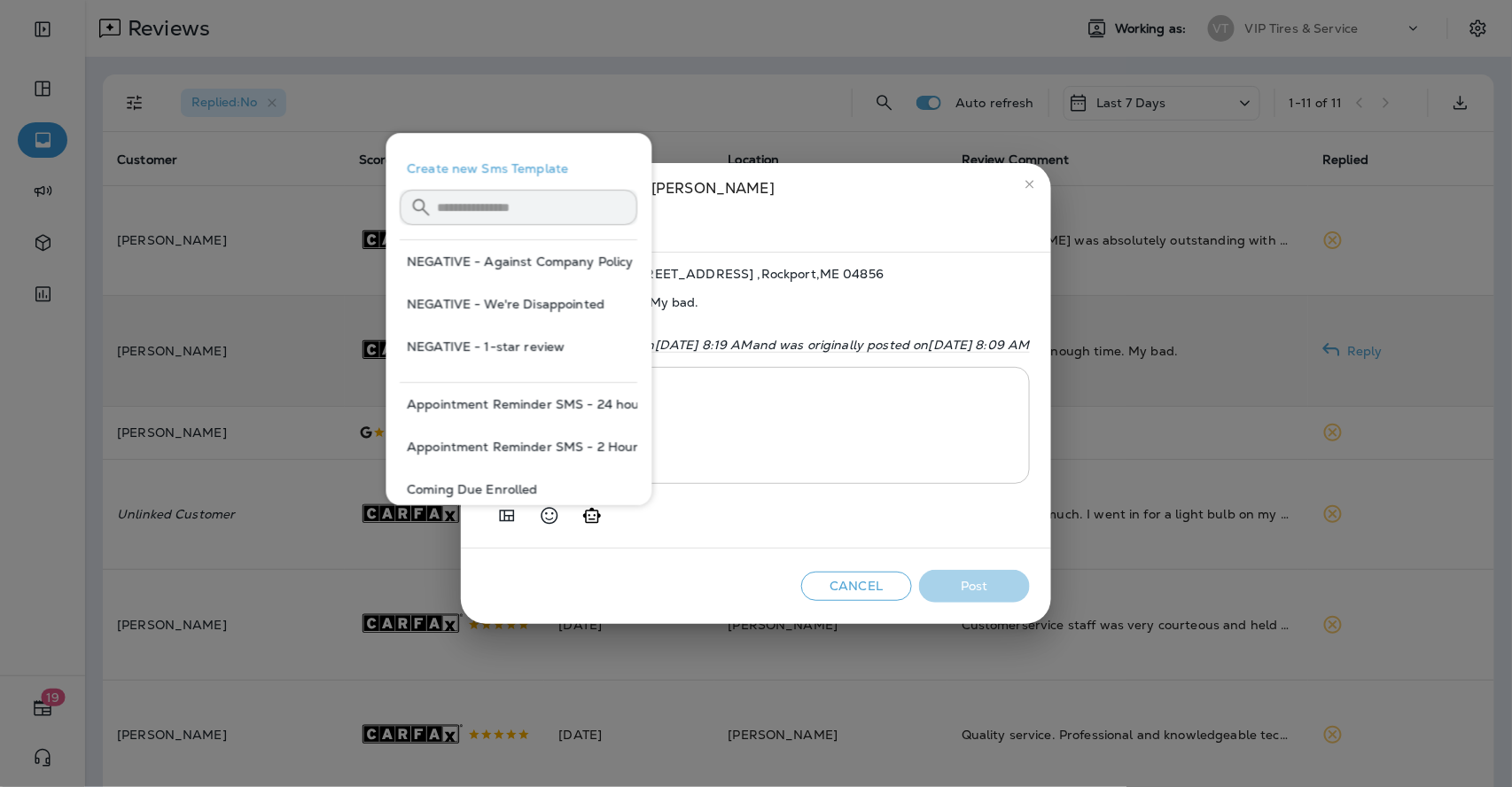
click at [541, 292] on button "NEGATIVE - We're Disappointed" at bounding box center [519, 303] width 237 height 42
type textarea "**********"
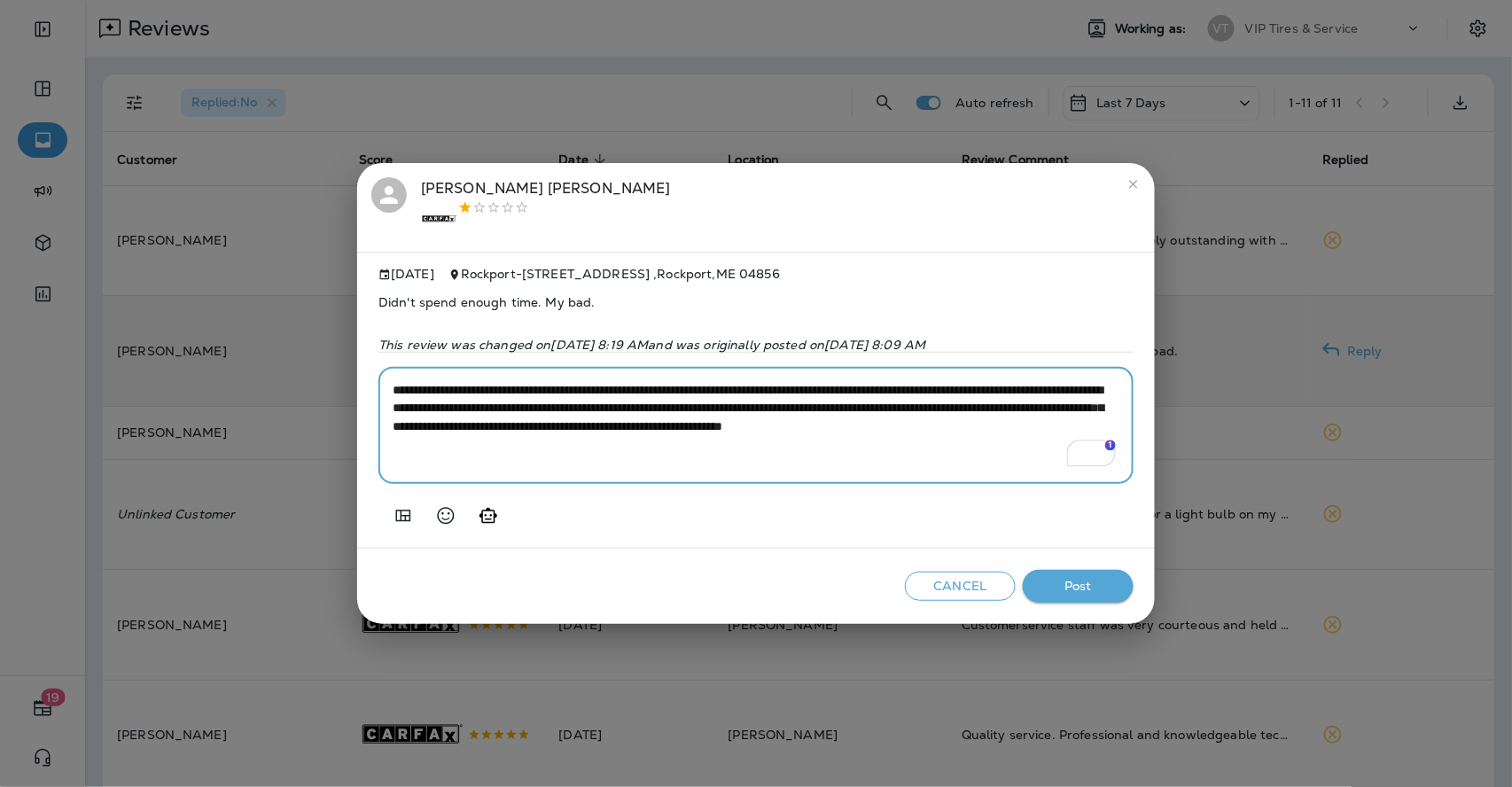
drag, startPoint x: 732, startPoint y: 459, endPoint x: 383, endPoint y: 384, distance: 357.0
click at [383, 384] on div "**********" at bounding box center [755, 426] width 755 height 117
